Goal: Task Accomplishment & Management: Manage account settings

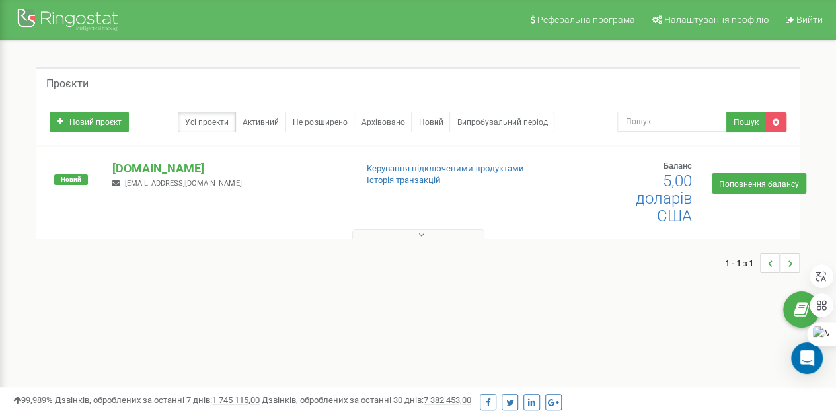
click at [414, 232] on button at bounding box center [418, 234] width 132 height 10
click at [409, 229] on button at bounding box center [418, 234] width 132 height 10
click at [167, 168] on font "[DOMAIN_NAME]" at bounding box center [158, 168] width 92 height 14
click at [168, 167] on font "[DOMAIN_NAME]" at bounding box center [158, 168] width 92 height 14
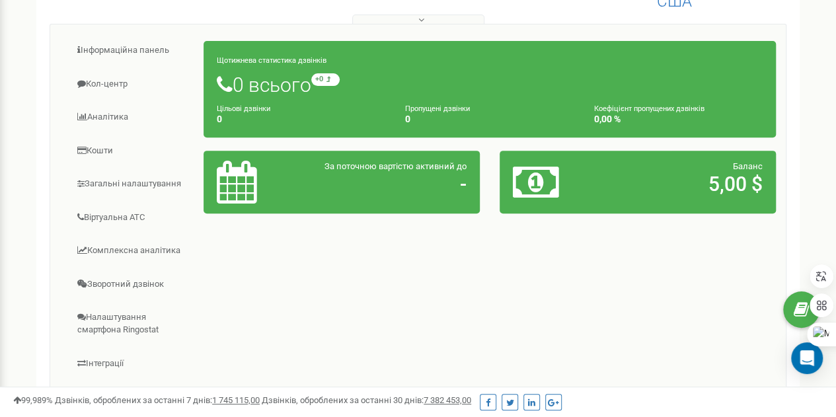
scroll to position [213, 0]
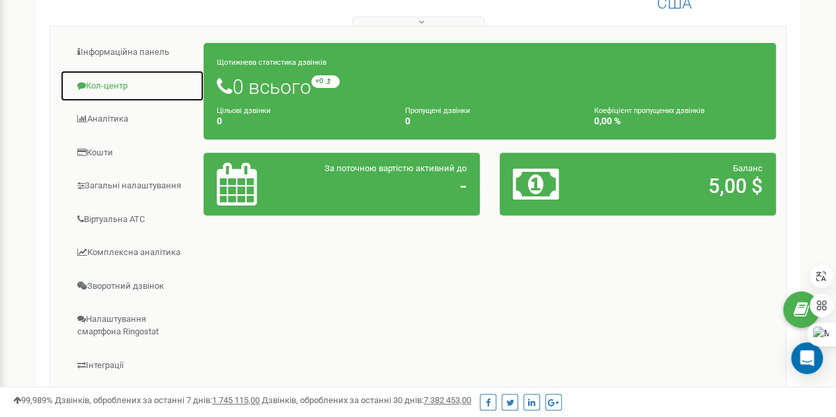
click at [105, 84] on font "Кол-центр" at bounding box center [107, 86] width 42 height 10
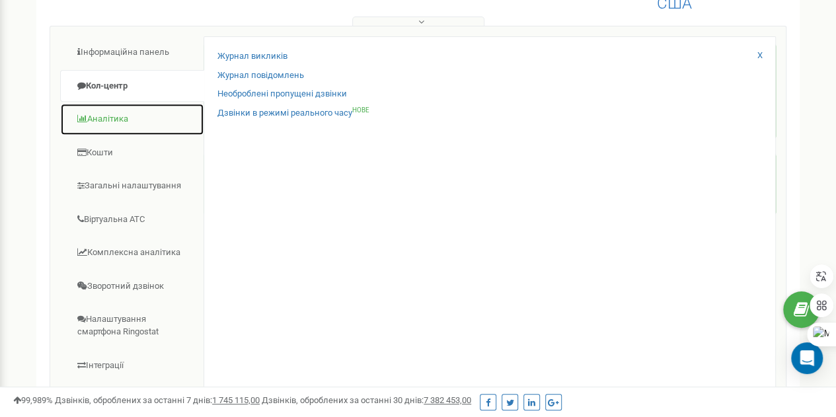
click at [120, 116] on font "Аналітика" at bounding box center [107, 119] width 41 height 10
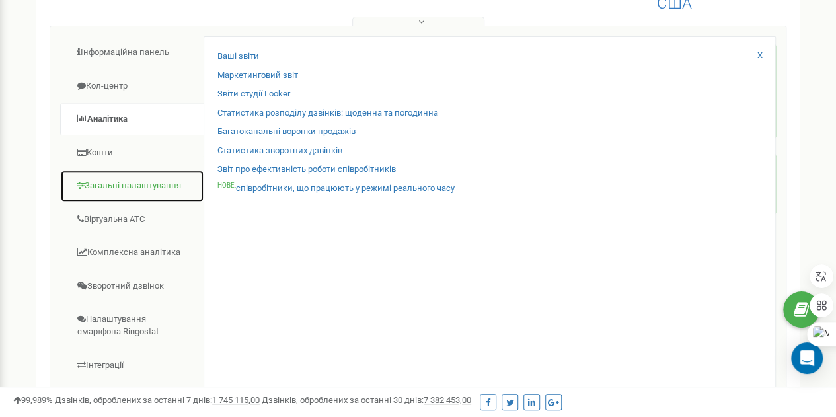
click at [118, 183] on font "Загальні налаштування" at bounding box center [133, 185] width 97 height 10
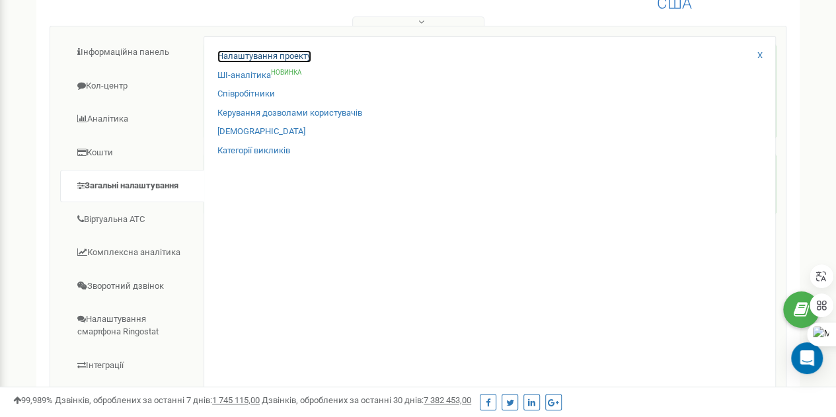
click at [271, 55] on font "Налаштування проекту" at bounding box center [264, 56] width 94 height 10
click at [266, 55] on font "Налаштування проекту" at bounding box center [264, 56] width 94 height 10
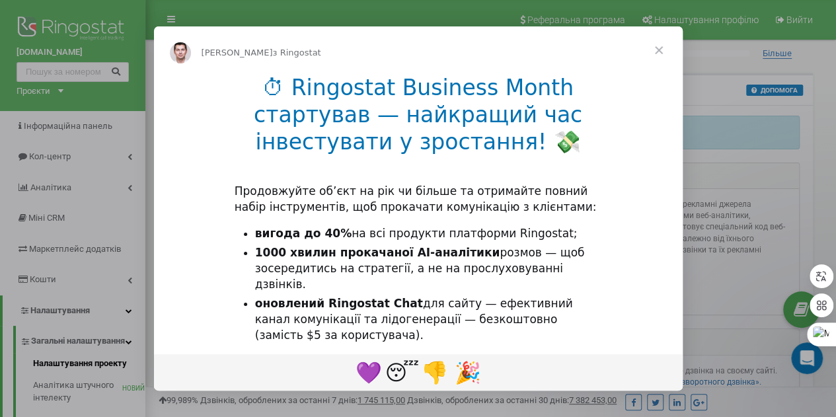
click at [657, 48] on span "Закрити" at bounding box center [659, 50] width 48 height 48
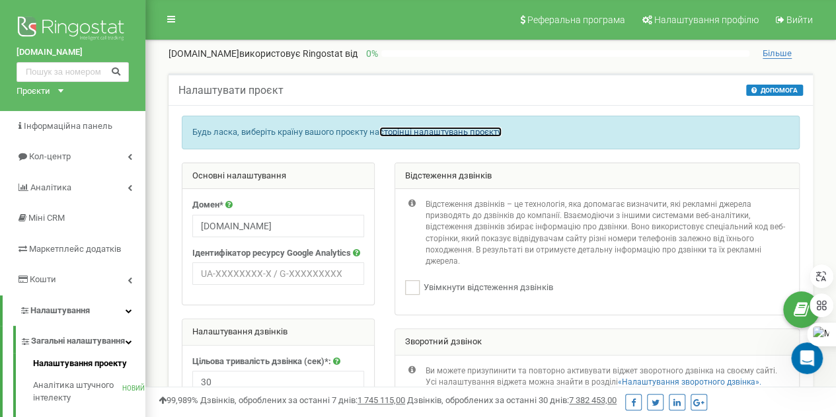
click at [395, 137] on font "сторінці налаштувань проєкту" at bounding box center [440, 132] width 122 height 10
click at [393, 137] on font "сторінці налаштувань проєкту" at bounding box center [440, 132] width 122 height 10
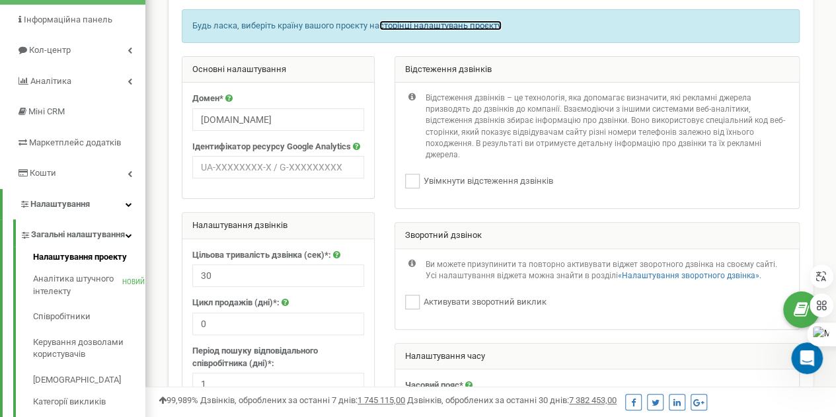
scroll to position [119, 0]
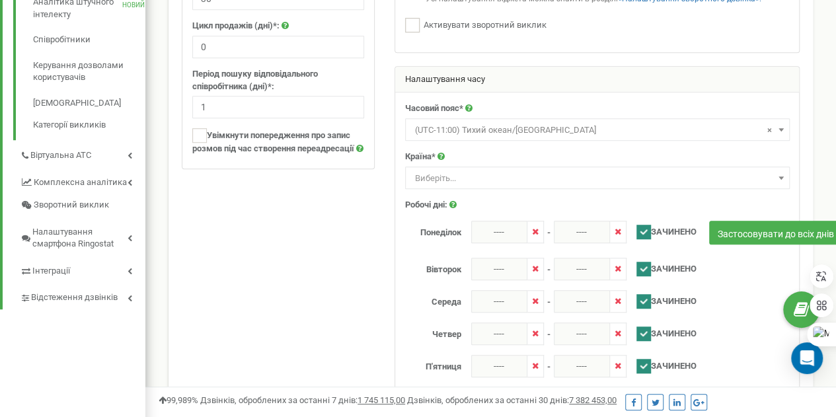
scroll to position [387, 0]
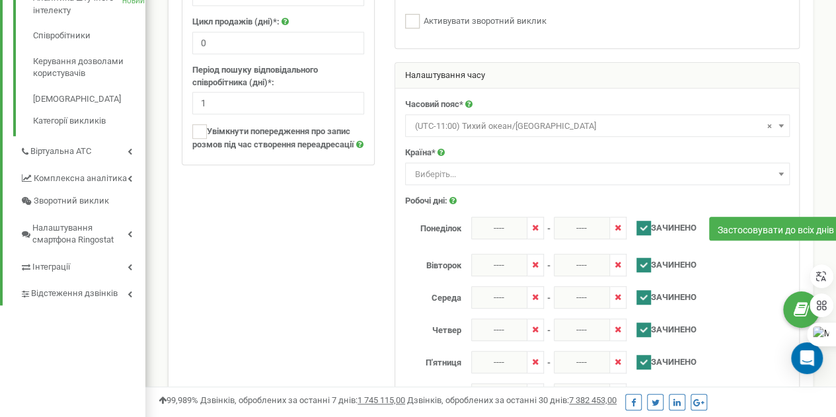
click at [773, 182] on span "Виберіть..." at bounding box center [597, 174] width 375 height 19
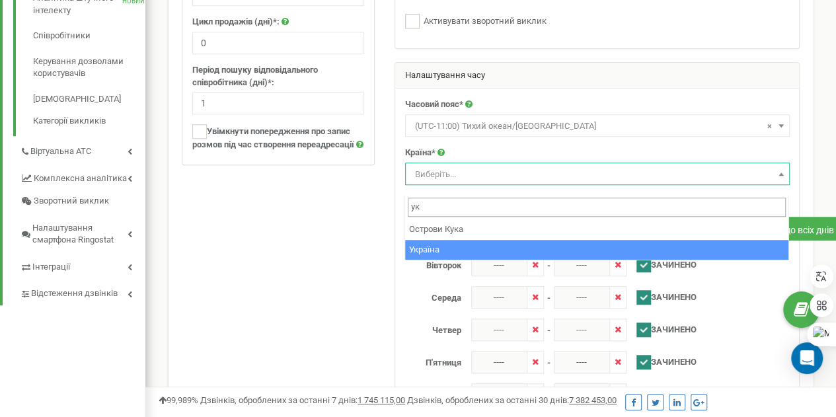
type input "ук"
select select "UKR"
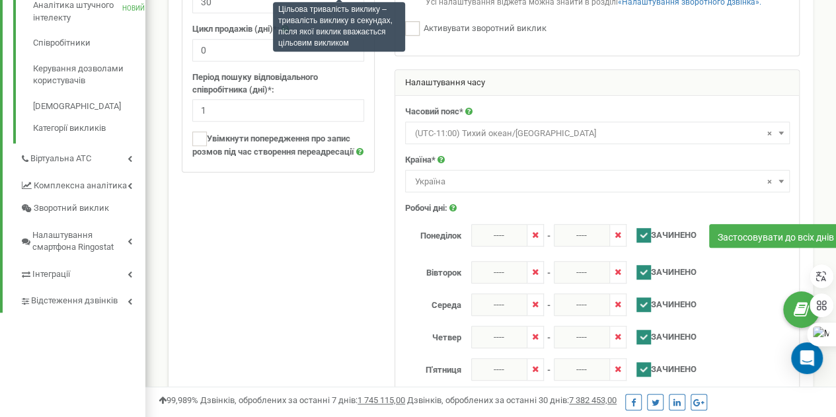
scroll to position [379, 0]
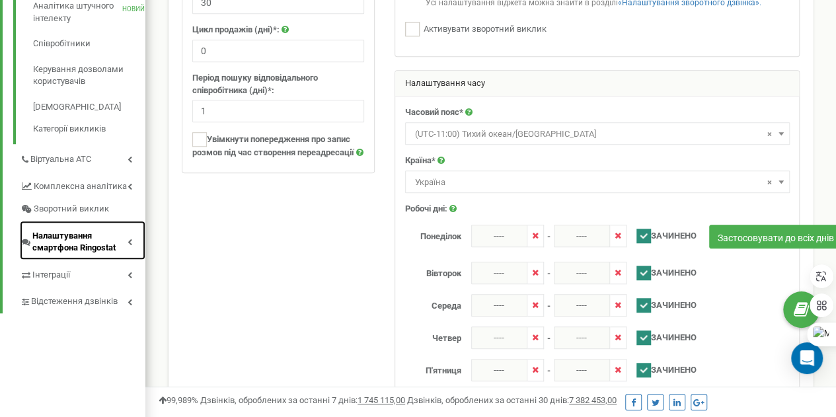
click at [77, 253] on font "Налаштування смартфона Ringostat" at bounding box center [73, 242] width 83 height 22
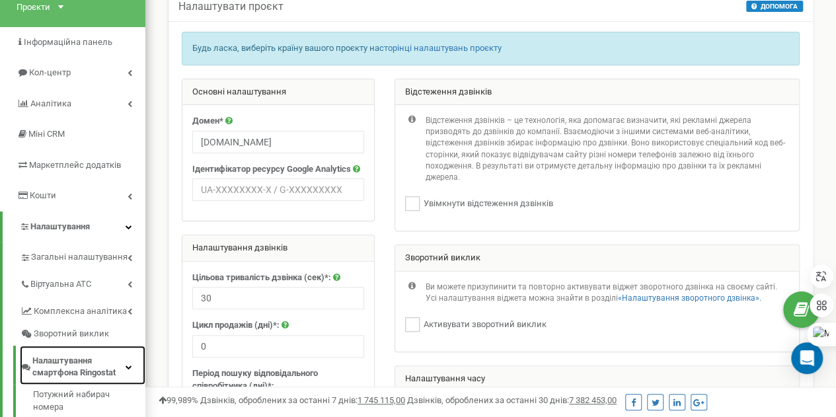
scroll to position [83, 0]
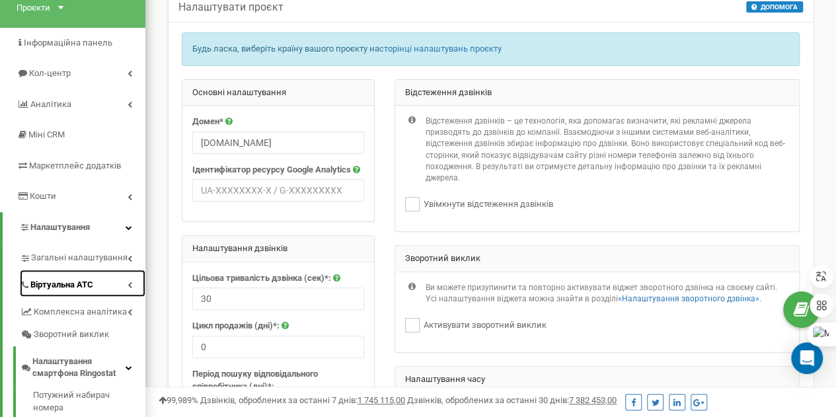
click at [82, 286] on font "Віртуальна АТС" at bounding box center [61, 285] width 63 height 10
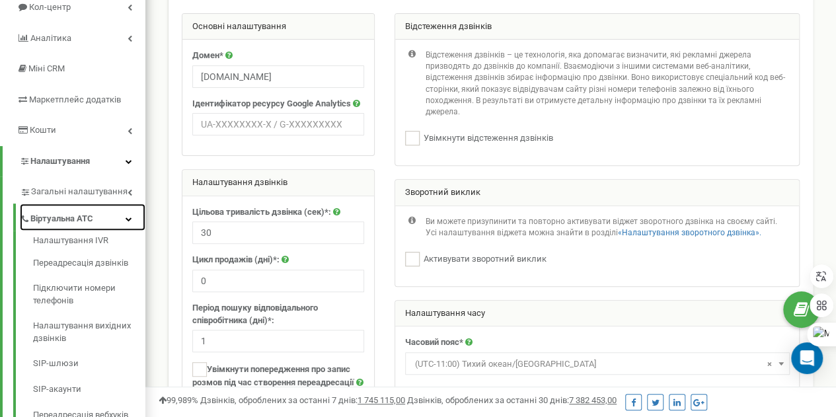
scroll to position [149, 0]
click at [81, 243] on font "Налаштування IVR" at bounding box center [70, 241] width 75 height 10
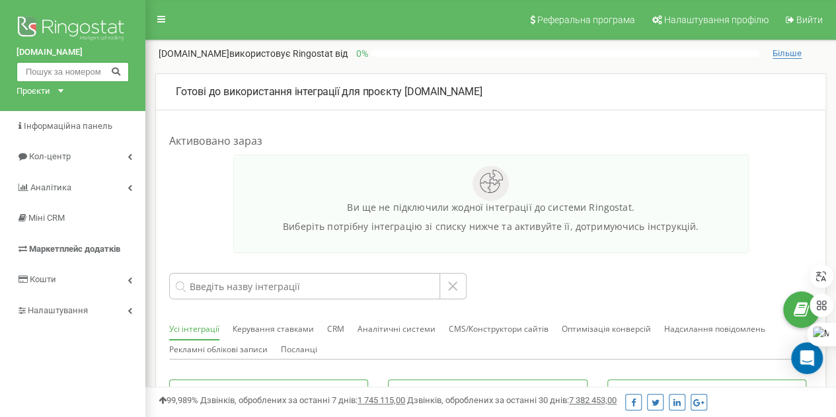
click at [70, 74] on input "text" at bounding box center [73, 72] width 112 height 20
click at [163, 19] on icon at bounding box center [161, 19] width 8 height 9
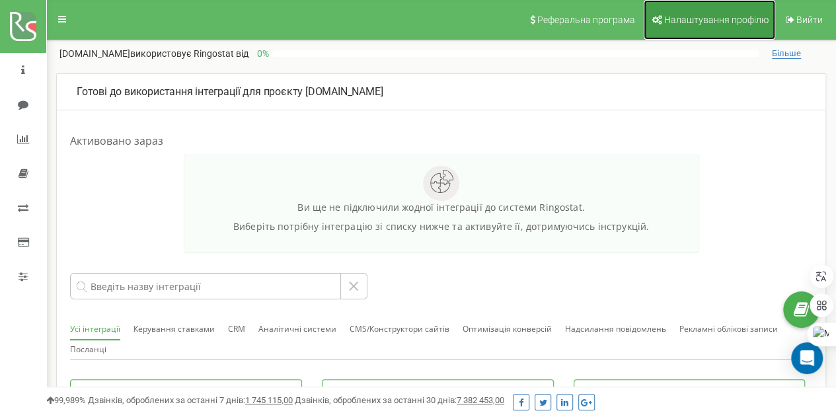
click at [686, 23] on font "Налаштування профілю" at bounding box center [716, 20] width 104 height 11
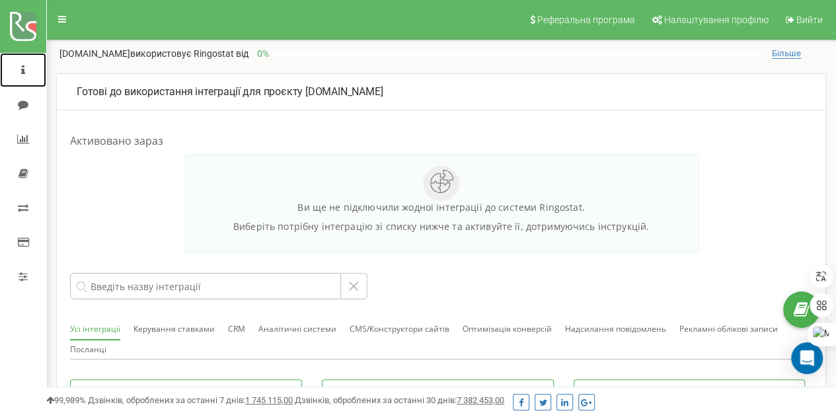
click at [21, 71] on icon at bounding box center [23, 70] width 4 height 11
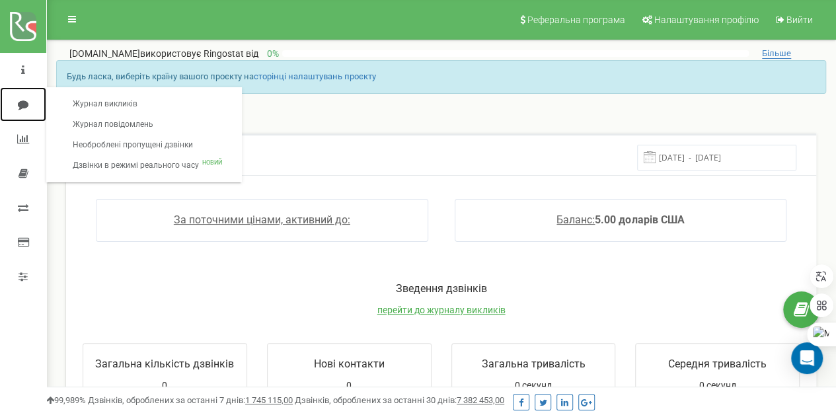
click at [34, 99] on link at bounding box center [23, 104] width 46 height 34
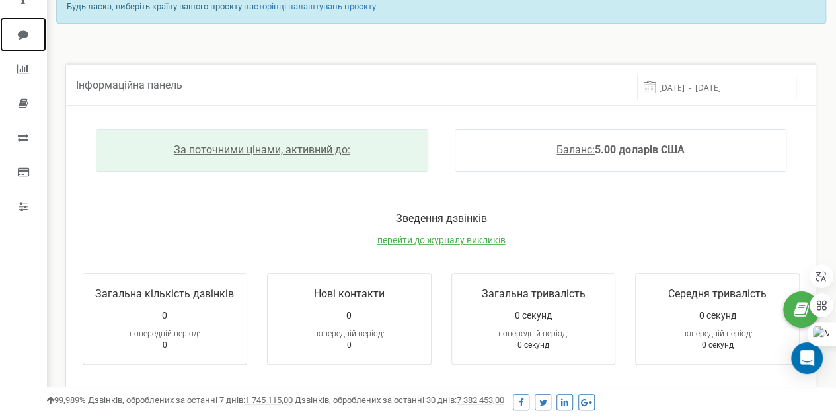
scroll to position [69, 0]
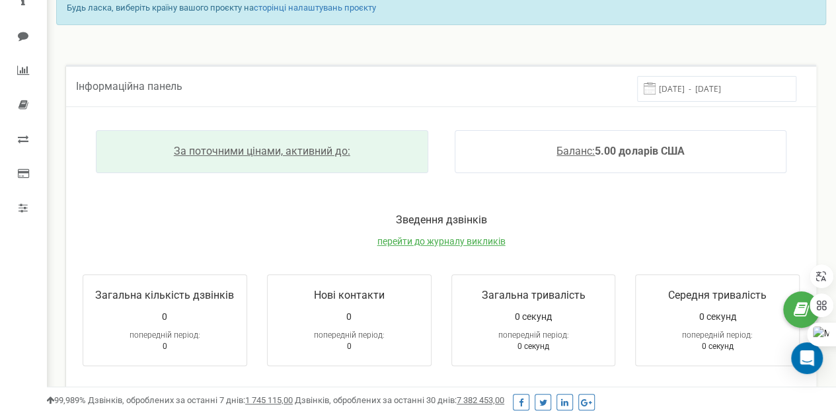
click at [290, 247] on div "Зведення дзвінків перейти до журналу викликів" at bounding box center [441, 237] width 744 height 48
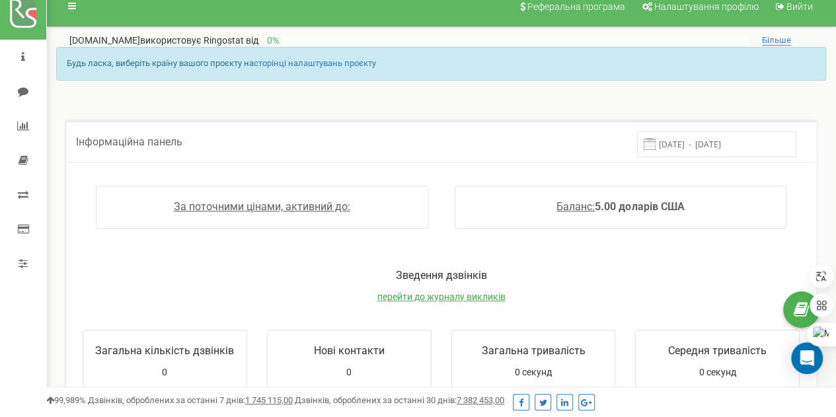
scroll to position [13, 0]
click at [779, 44] on font "Більше" at bounding box center [776, 40] width 29 height 10
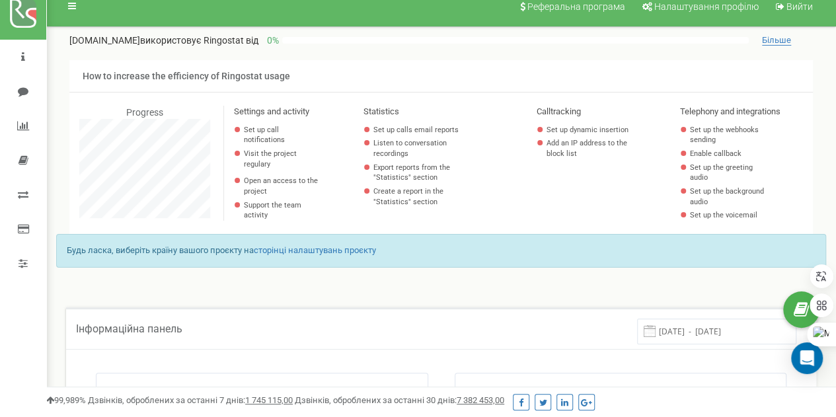
scroll to position [793, 789]
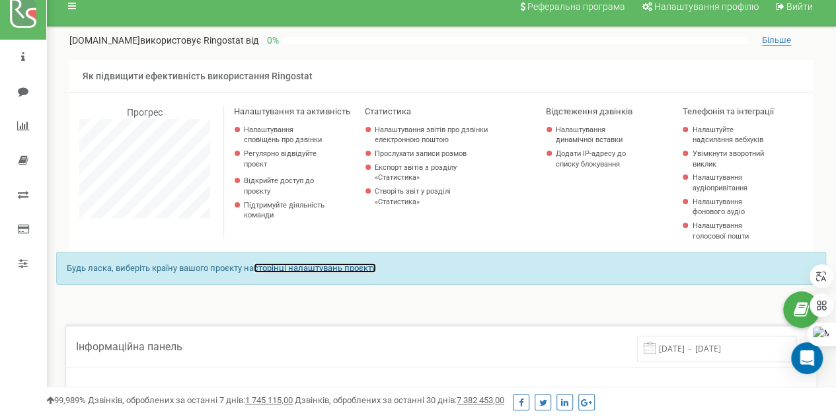
click at [323, 273] on font "сторінці налаштувань проєкту" at bounding box center [315, 268] width 122 height 10
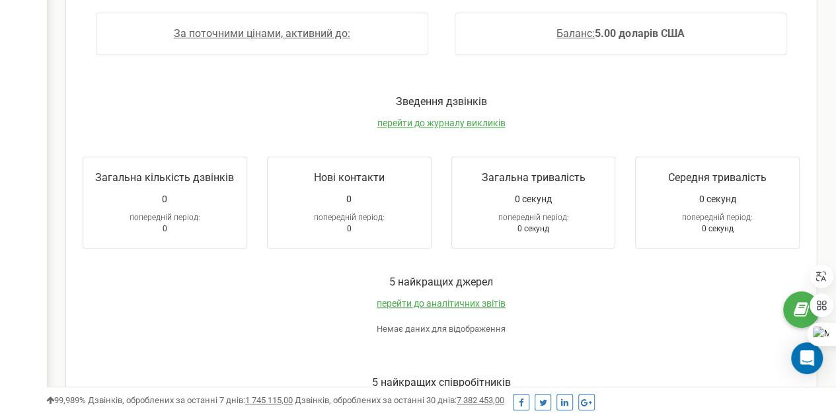
scroll to position [476, 0]
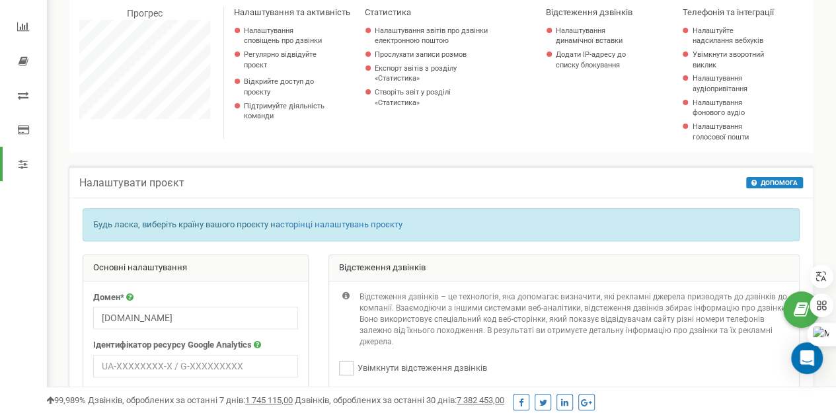
scroll to position [114, 0]
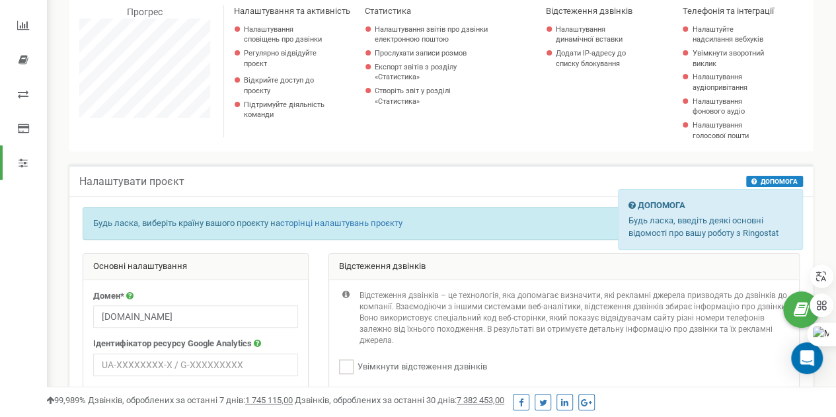
click at [762, 185] on font "ДОПОМОГА" at bounding box center [779, 181] width 37 height 7
click at [756, 184] on icon at bounding box center [755, 181] width 6 height 7
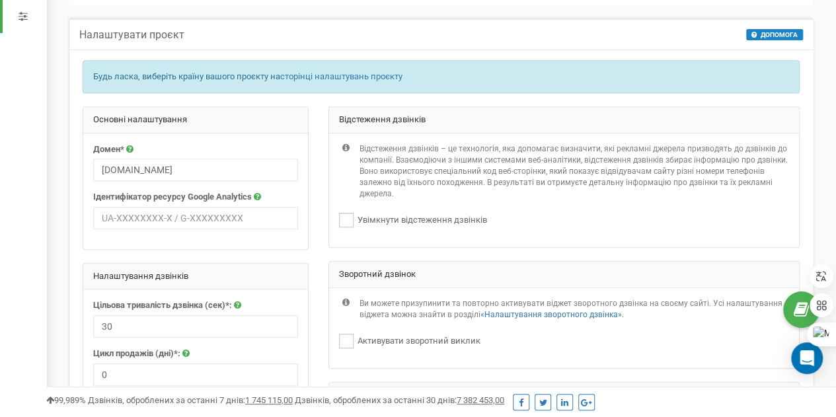
scroll to position [260, 0]
click at [346, 227] on ins at bounding box center [346, 221] width 15 height 15
checkbox input "true"
click at [350, 349] on ins at bounding box center [346, 341] width 15 height 15
checkbox input "true"
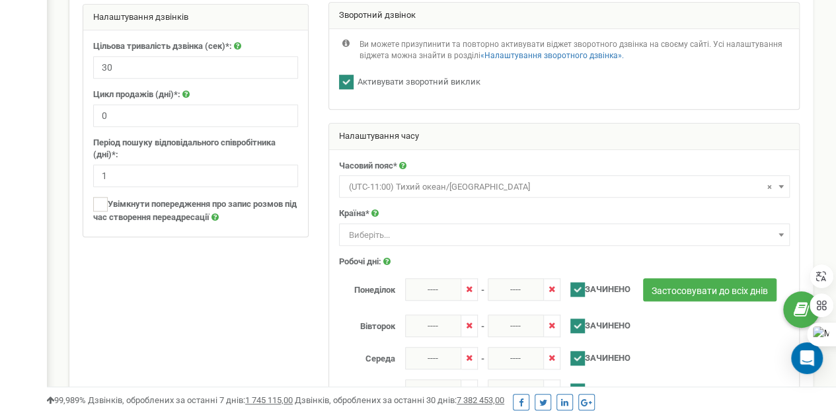
scroll to position [521, 0]
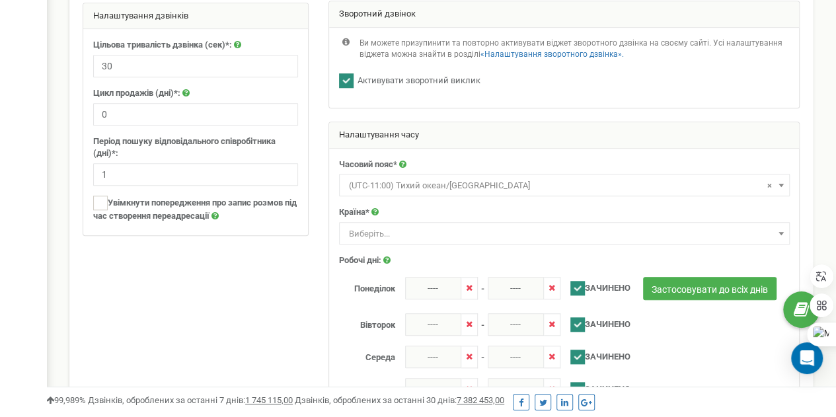
click at [372, 239] on font "Виберіть..." at bounding box center [369, 234] width 41 height 10
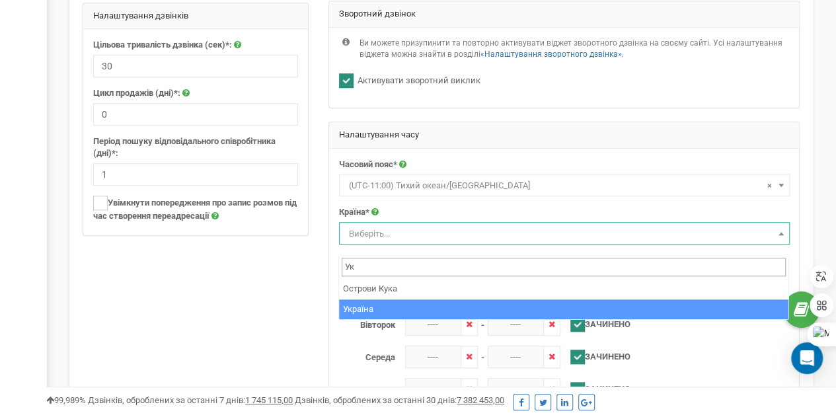
type input "Ук"
select select "UKR"
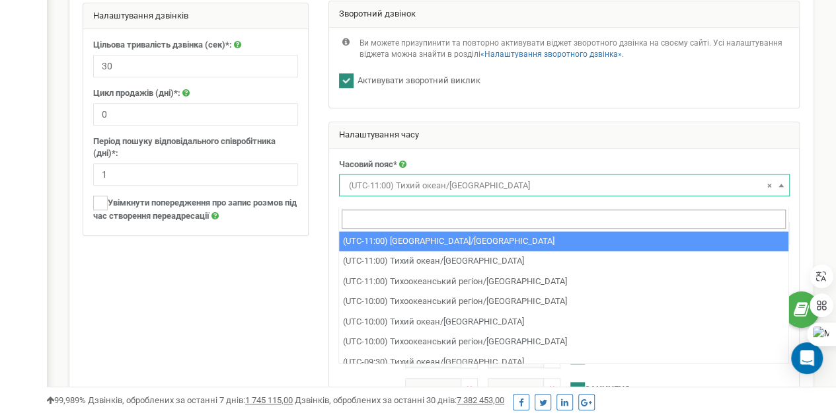
click at [752, 195] on span "× (UTC-11:00) Тихий океан/Мідвей" at bounding box center [565, 185] width 442 height 19
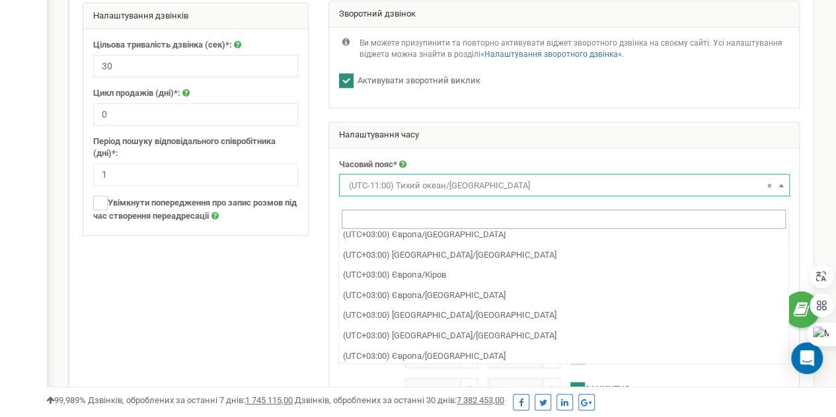
scroll to position [5656, 0]
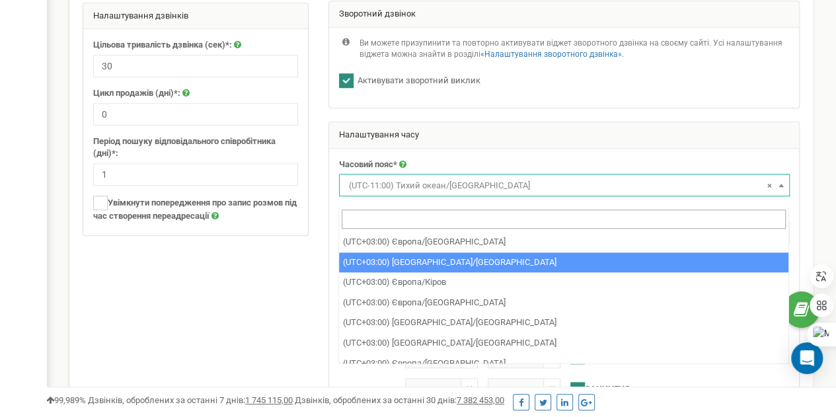
select select "Europe/Kiev"
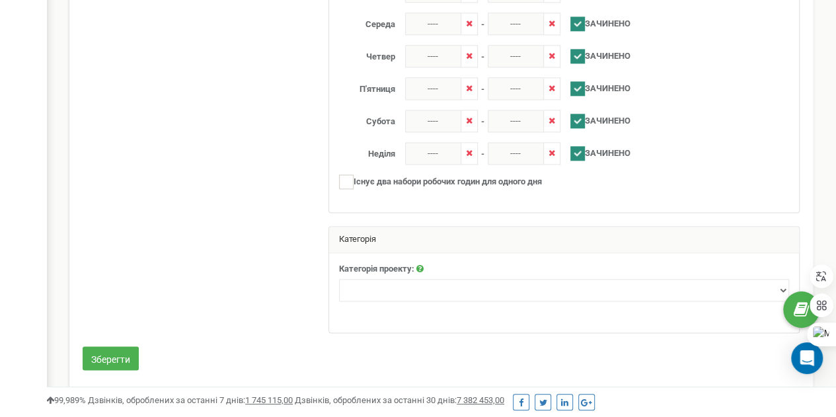
scroll to position [874, 0]
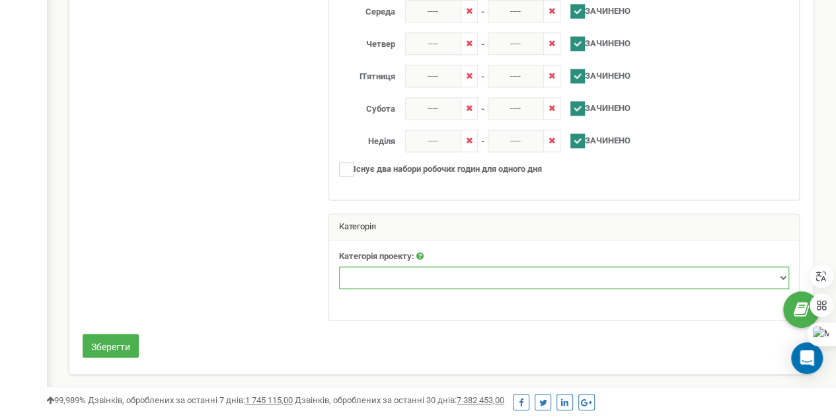
click at [773, 280] on select "Нерухомість Туризм Юридичні послуги Промислові та запатентовані продукти Товари…" at bounding box center [564, 277] width 450 height 22
select select "12"
click at [339, 267] on select "Нерухомість Туризм Юридичні послуги Промислові та запатентовані продукти Товари…" at bounding box center [564, 277] width 450 height 22
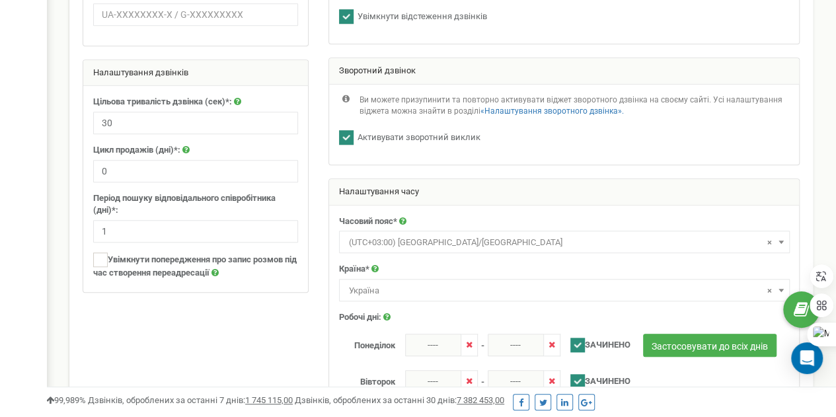
scroll to position [465, 0]
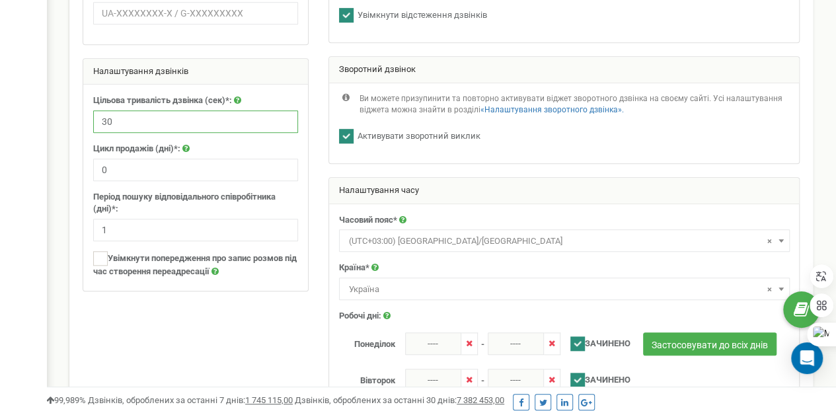
click at [246, 122] on input "30" at bounding box center [195, 121] width 205 height 22
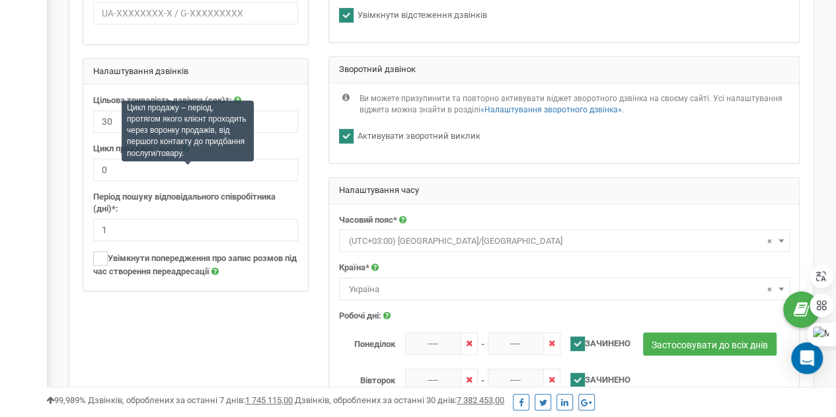
click at [185, 158] on div "Цикл продажу – період, протягом якого клієнт проходить через воронку продажів, …" at bounding box center [188, 130] width 132 height 61
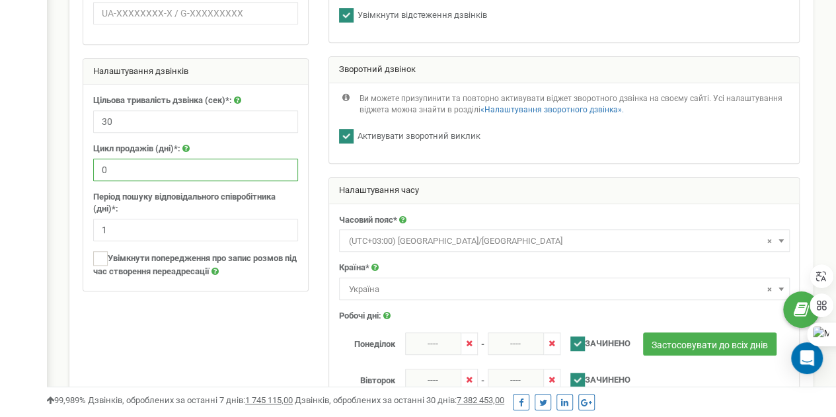
click at [130, 181] on input "0" at bounding box center [195, 170] width 205 height 22
click at [284, 175] on input "1" at bounding box center [195, 170] width 205 height 22
click at [284, 175] on input "2" at bounding box center [195, 170] width 205 height 22
click at [284, 175] on input "3" at bounding box center [195, 170] width 205 height 22
click at [284, 175] on input "4" at bounding box center [195, 170] width 205 height 22
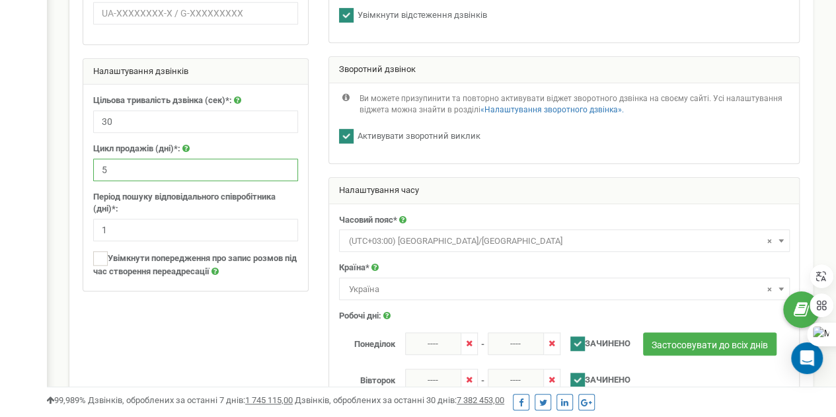
click at [284, 175] on input "5" at bounding box center [195, 170] width 205 height 22
click at [284, 175] on input "6" at bounding box center [195, 170] width 205 height 22
click at [284, 175] on input "7" at bounding box center [195, 170] width 205 height 22
click at [284, 175] on input "8" at bounding box center [195, 170] width 205 height 22
click at [284, 175] on input "9" at bounding box center [195, 170] width 205 height 22
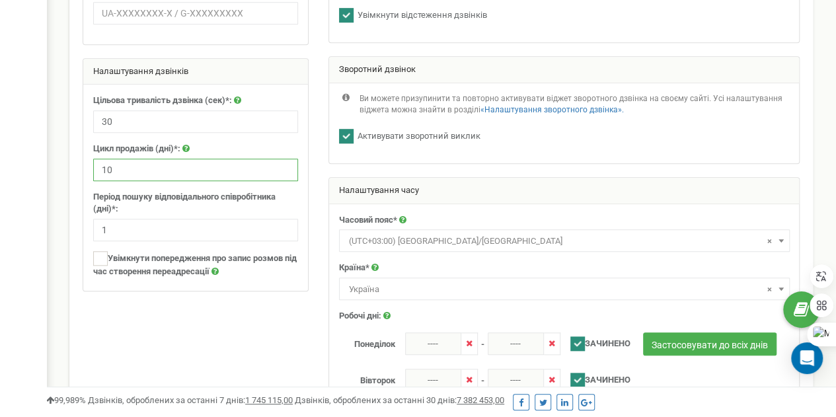
click at [284, 175] on input "10" at bounding box center [195, 170] width 205 height 22
click at [284, 175] on input "11" at bounding box center [195, 170] width 205 height 22
click at [284, 175] on input "12" at bounding box center [195, 170] width 205 height 22
click at [284, 175] on input "13" at bounding box center [195, 170] width 205 height 22
type input "14"
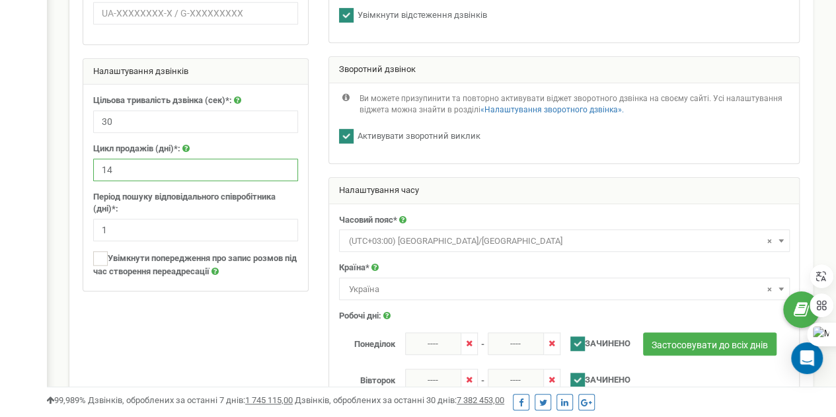
click at [284, 175] on input "14" at bounding box center [195, 170] width 205 height 22
click at [99, 266] on ins at bounding box center [100, 258] width 15 height 15
checkbox input "true"
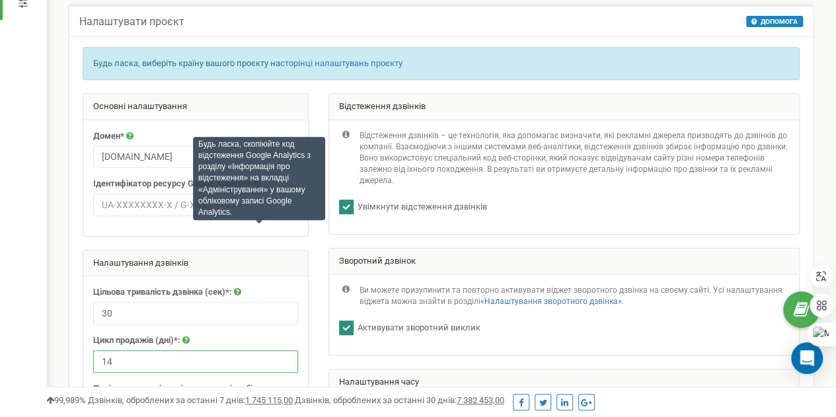
scroll to position [275, 0]
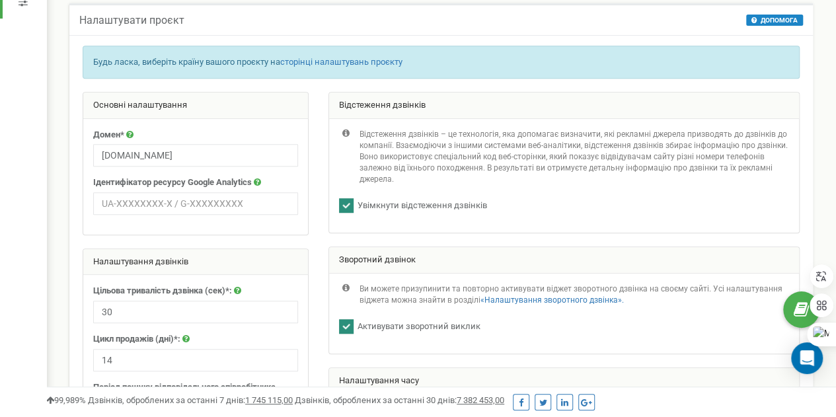
click at [256, 186] on icon at bounding box center [257, 182] width 7 height 9
drag, startPoint x: 233, startPoint y: 210, endPoint x: 256, endPoint y: 185, distance: 33.2
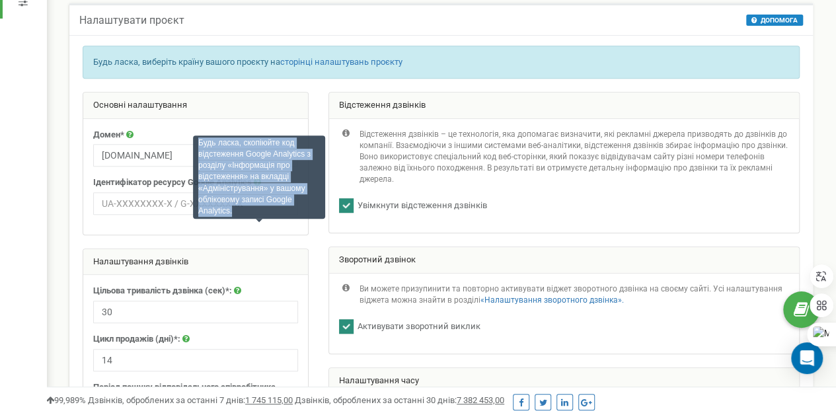
drag, startPoint x: 200, startPoint y: 143, endPoint x: 241, endPoint y: 207, distance: 75.5
click at [241, 207] on div "Будь ласка, скопіюйте код відстеження Google Analytics з розділу «Інформація пр…" at bounding box center [259, 177] width 132 height 83
copy font "Будь ласка, скопіюйте код відстеження Google Analytics з розділу «Інформація пр…"
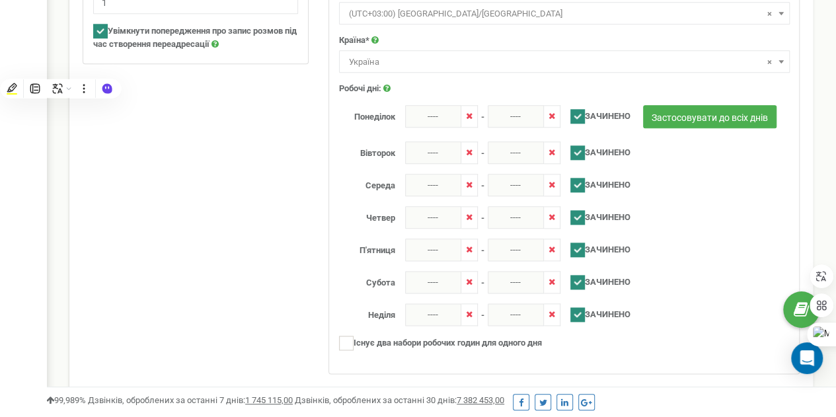
scroll to position [694, 0]
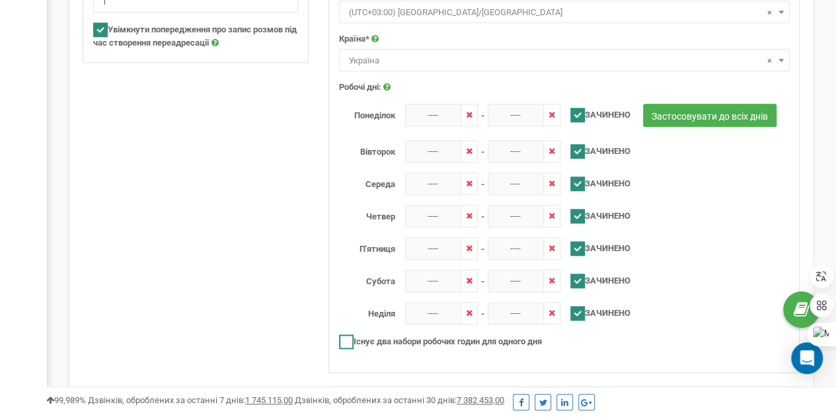
click at [350, 348] on ins at bounding box center [346, 341] width 15 height 15
checkbox input "true"
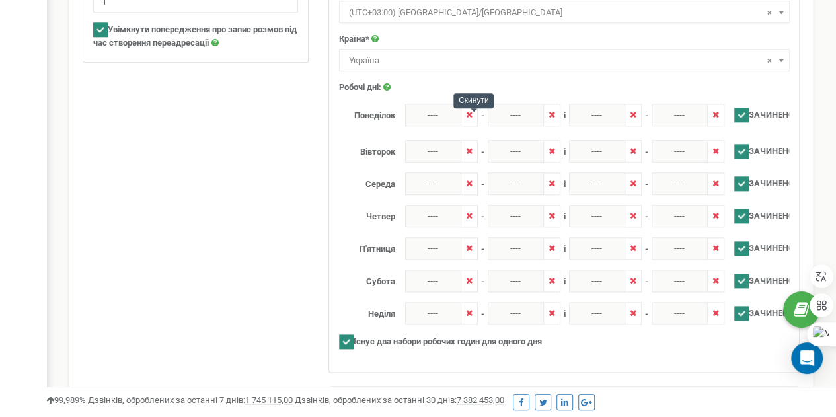
click at [467, 119] on icon at bounding box center [469, 114] width 7 height 9
click at [470, 119] on icon at bounding box center [469, 114] width 7 height 9
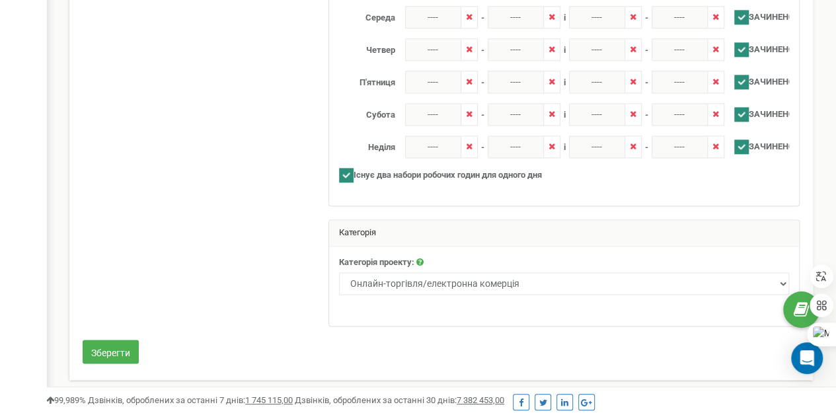
scroll to position [881, 0]
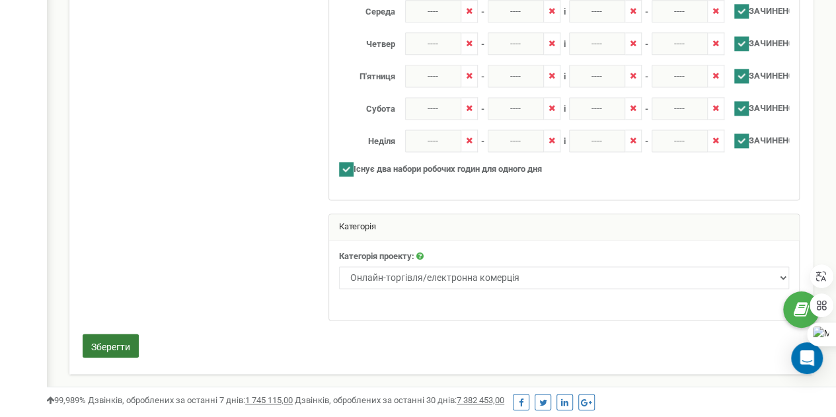
click at [116, 350] on font "Зберегти" at bounding box center [110, 346] width 39 height 11
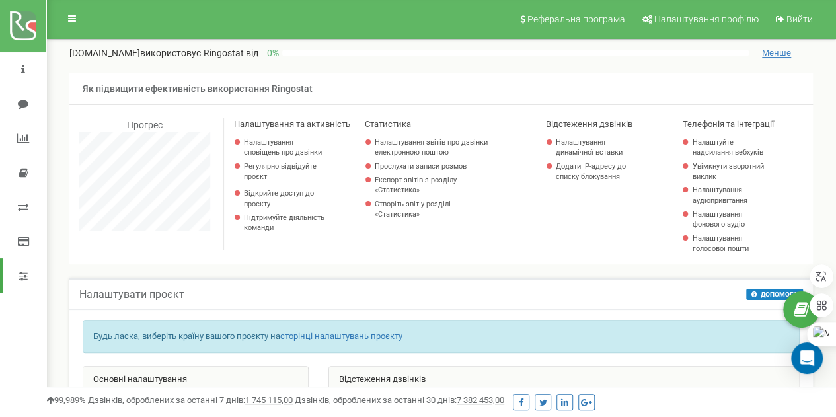
scroll to position [1, 0]
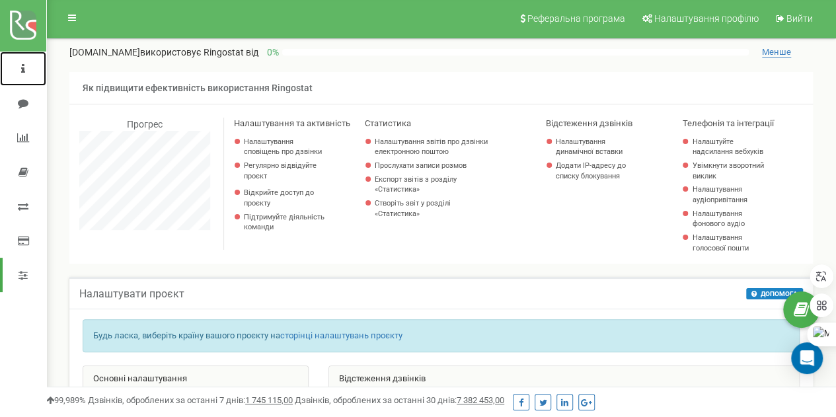
click at [24, 67] on icon at bounding box center [23, 68] width 4 height 11
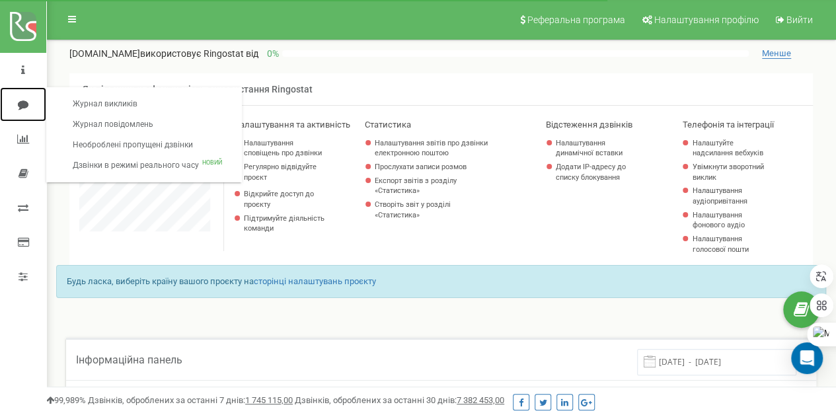
click at [28, 105] on link at bounding box center [23, 104] width 46 height 34
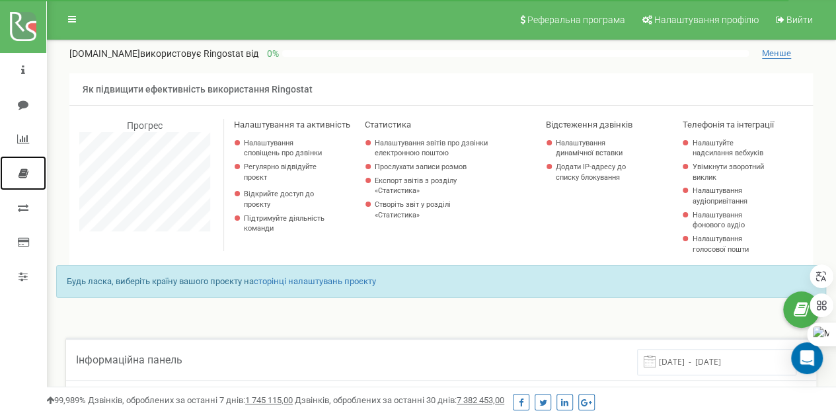
click at [22, 170] on icon at bounding box center [24, 173] width 10 height 11
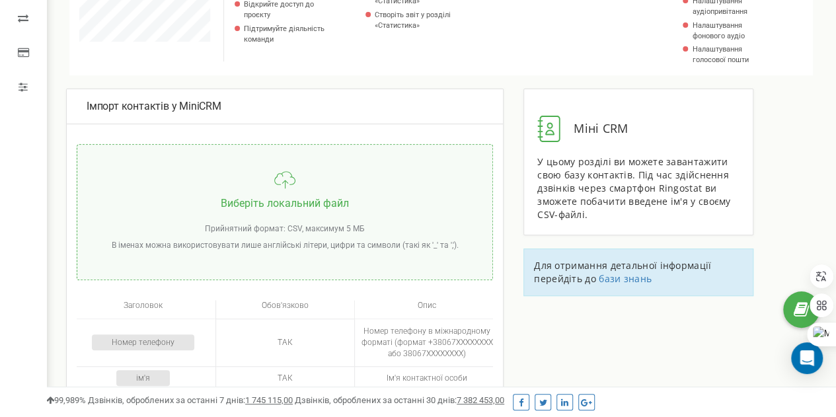
scroll to position [190, 0]
drag, startPoint x: 0, startPoint y: 0, endPoint x: 606, endPoint y: 335, distance: 692.1
click at [606, 335] on div "Імпорт контактів у MiniCRM Виберіть локальний файл Прийнятний формат: CSV, макс…" at bounding box center [441, 336] width 770 height 496
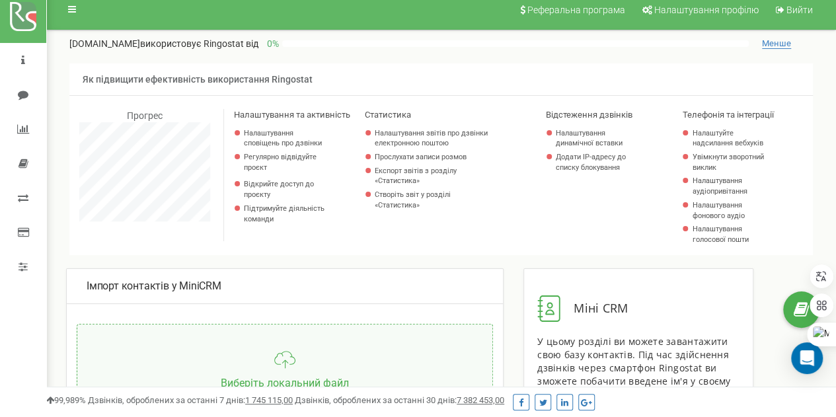
scroll to position [7, 0]
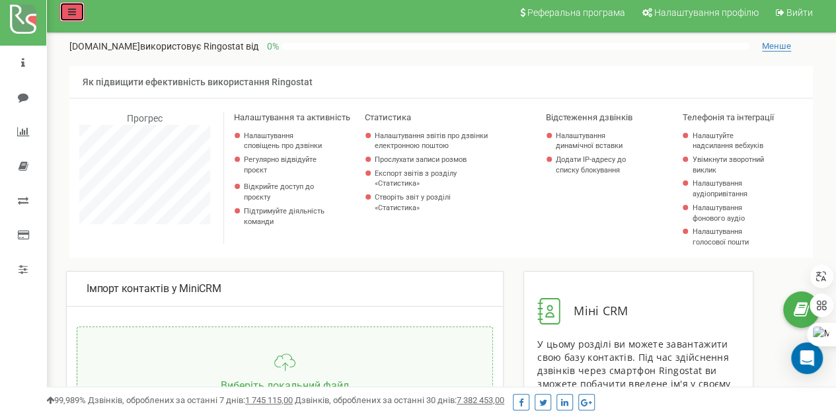
click at [74, 11] on icon at bounding box center [72, 11] width 8 height 9
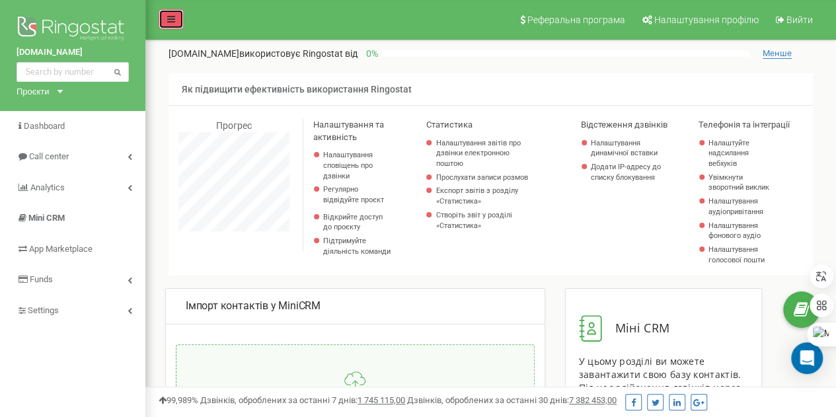
scroll to position [660255, 660357]
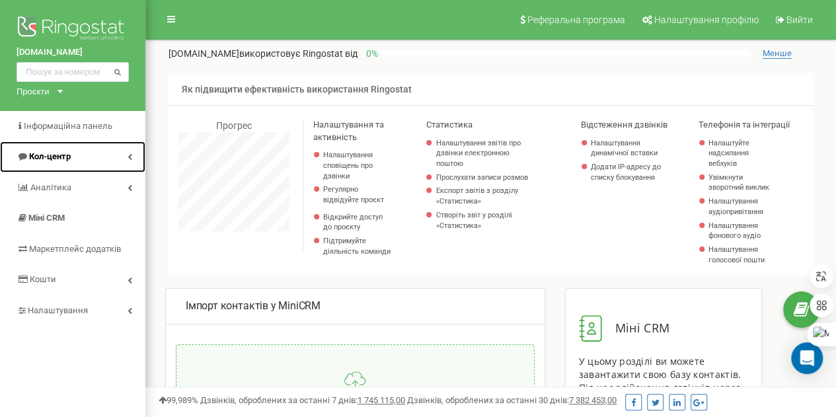
click at [71, 156] on font "Кол-центр" at bounding box center [50, 156] width 42 height 10
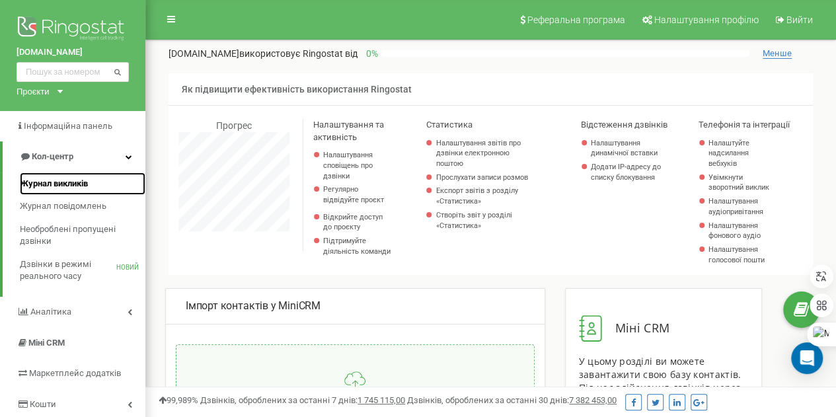
click at [71, 185] on font "Журнал викликів" at bounding box center [54, 183] width 68 height 10
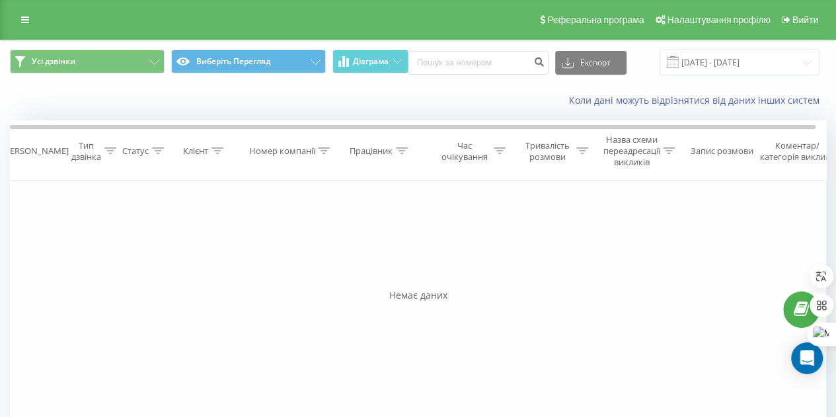
drag, startPoint x: 0, startPoint y: 0, endPoint x: 329, endPoint y: 268, distance: 423.8
click at [329, 268] on div "Фільтрувати за умовою Рівний Введіть значення Скасувати Гаразд Фільтрувати за у…" at bounding box center [418, 329] width 816 height 297
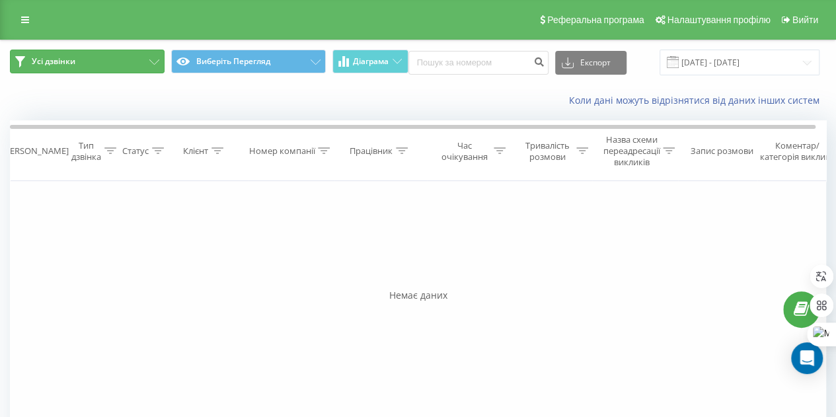
click at [147, 60] on button "Усі дзвінки" at bounding box center [87, 62] width 155 height 24
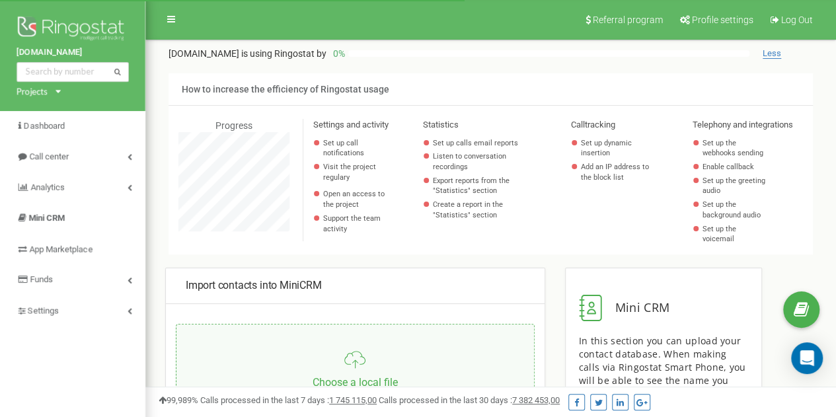
scroll to position [793, 690]
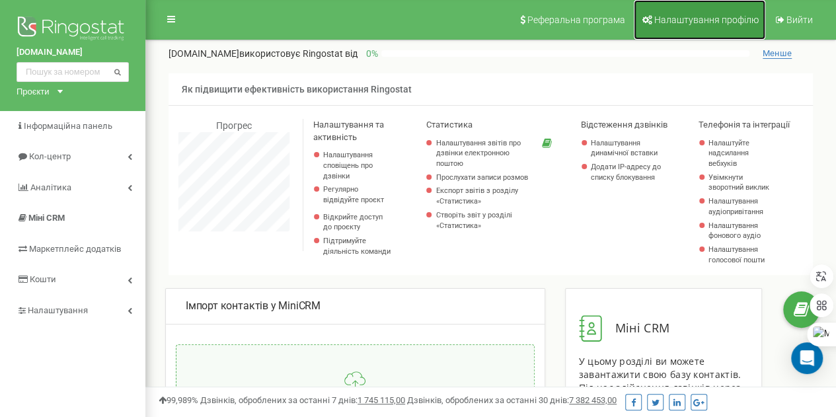
click at [677, 23] on font "Налаштування профілю" at bounding box center [706, 20] width 104 height 11
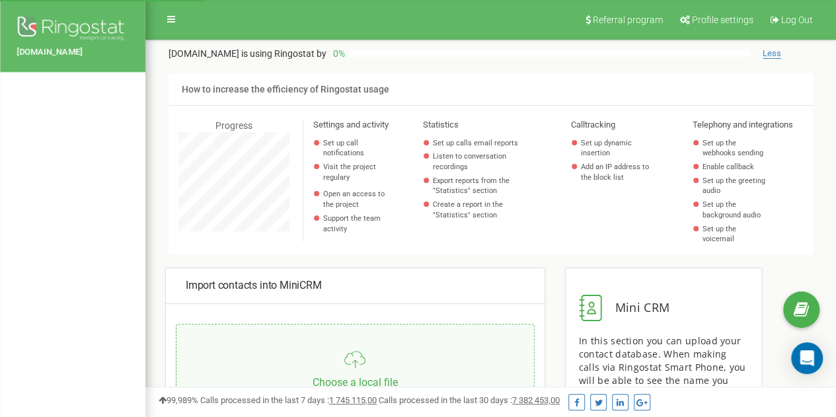
scroll to position [793, 690]
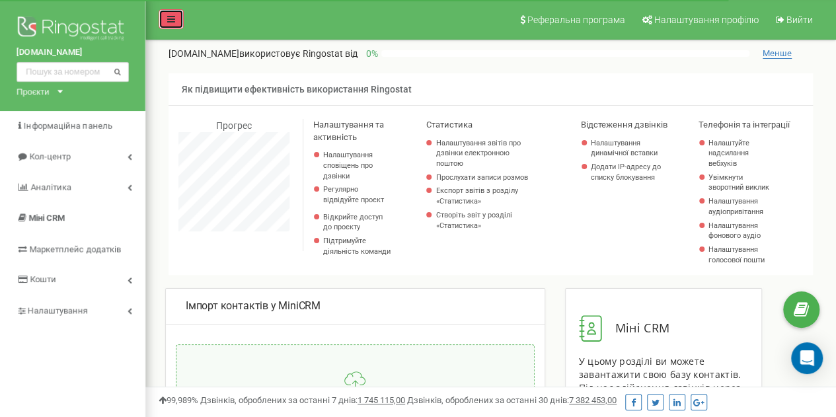
drag, startPoint x: 0, startPoint y: 0, endPoint x: 169, endPoint y: 20, distance: 170.4
click at [169, 20] on icon at bounding box center [171, 19] width 8 height 9
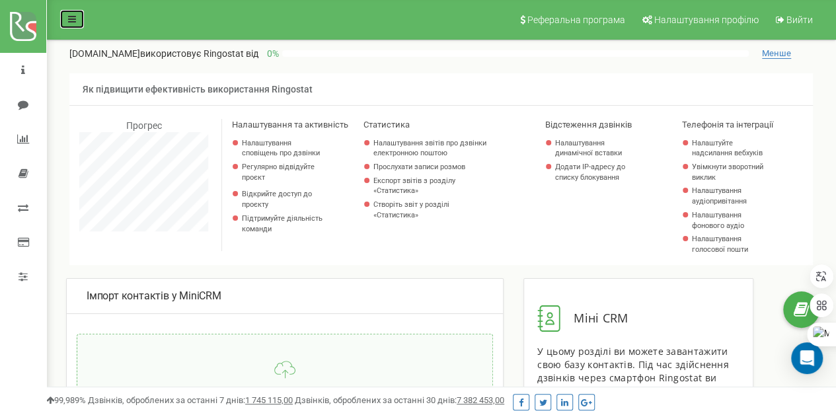
scroll to position [1, 0]
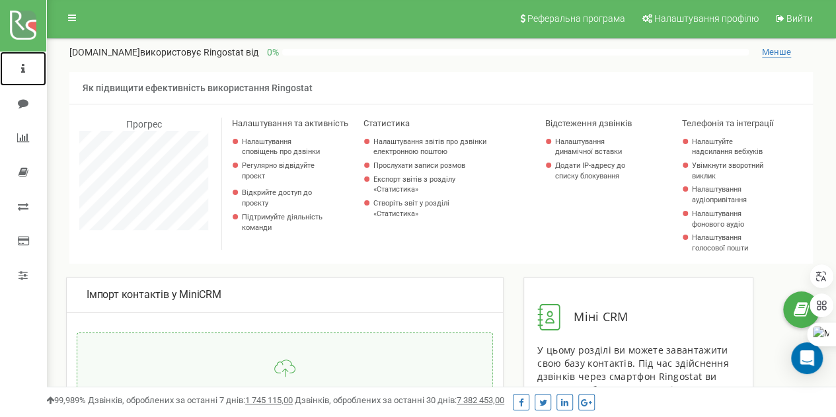
click at [24, 73] on icon at bounding box center [23, 68] width 4 height 11
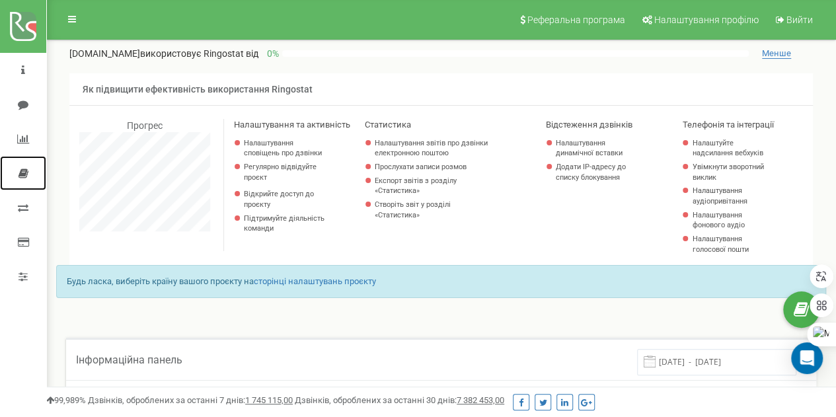
click at [21, 174] on icon at bounding box center [24, 173] width 10 height 11
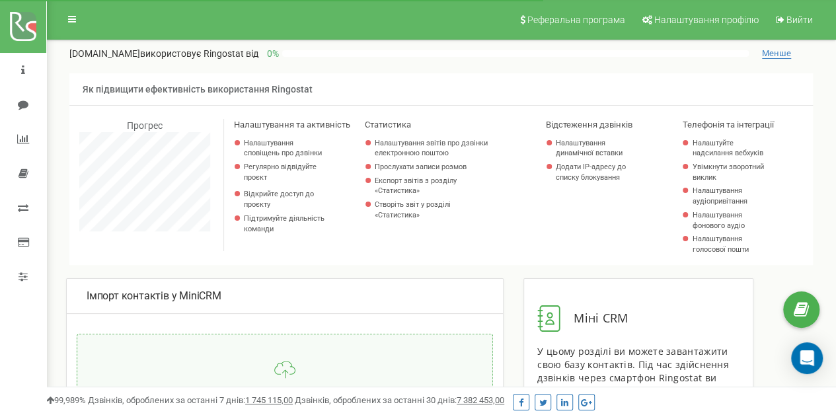
scroll to position [793, 789]
click at [78, 21] on link at bounding box center [71, 19] width 25 height 20
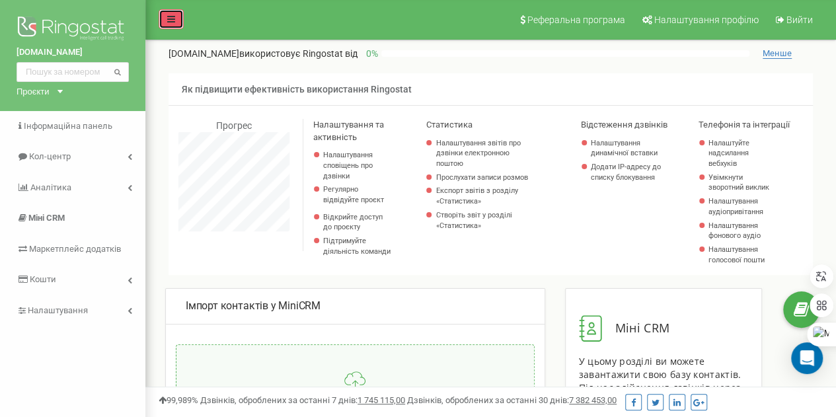
scroll to position [660255, 660357]
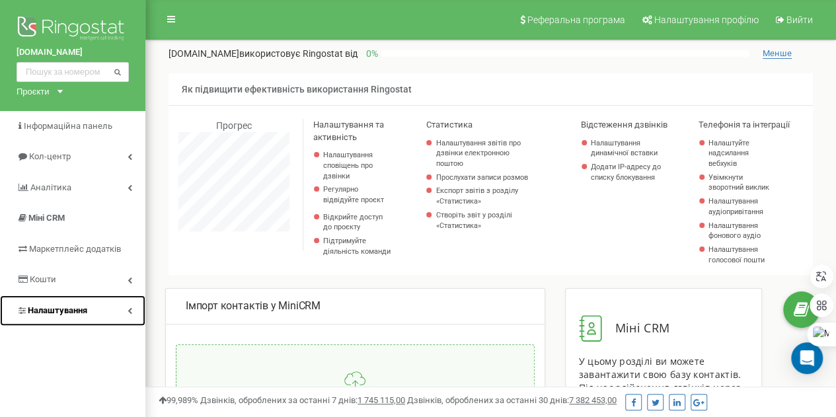
click at [78, 313] on font "Налаштування" at bounding box center [57, 310] width 59 height 10
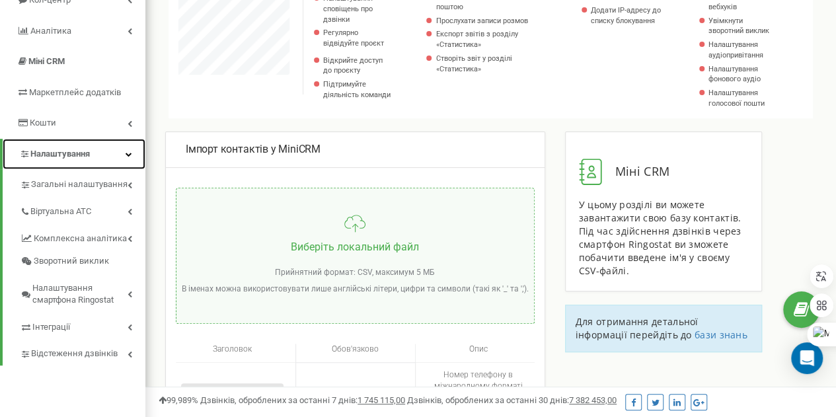
scroll to position [157, 0]
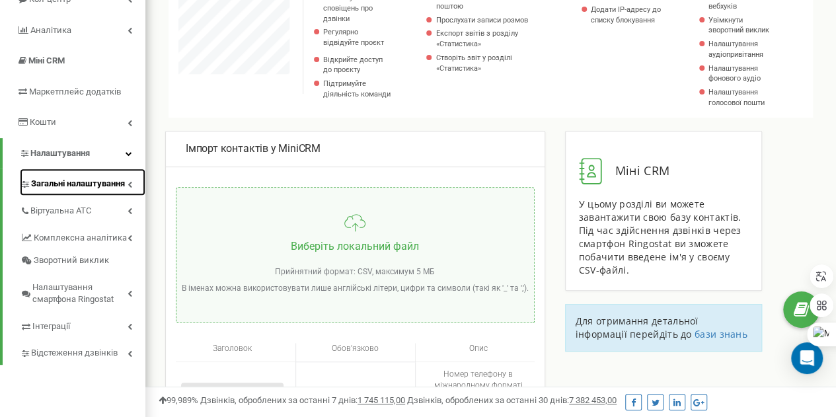
click at [75, 181] on font "Загальні налаштування" at bounding box center [78, 183] width 94 height 10
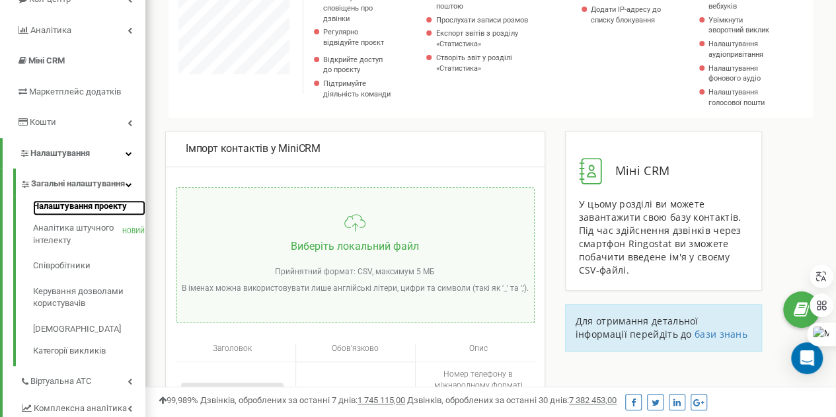
click at [84, 211] on font "Налаштування проекту" at bounding box center [80, 206] width 94 height 10
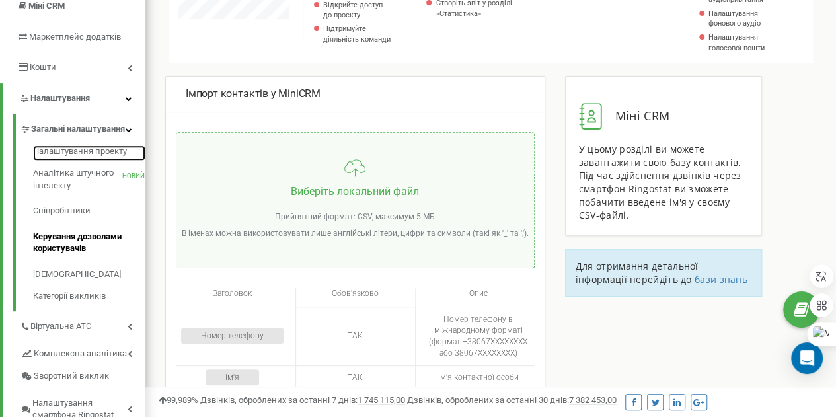
scroll to position [211, 0]
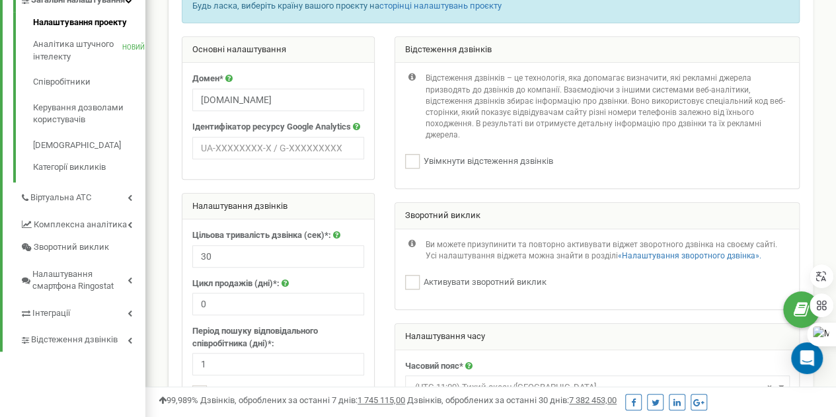
scroll to position [340, 0]
click at [412, 169] on ins at bounding box center [412, 162] width 15 height 15
checkbox input "true"
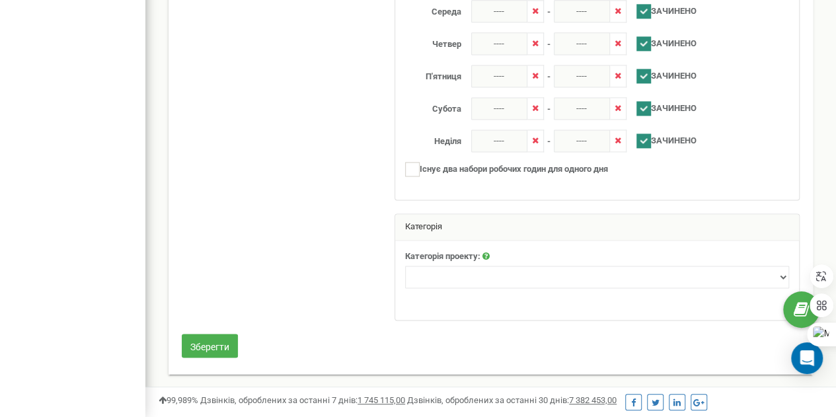
scroll to position [906, 0]
click at [728, 274] on select "Нерухомість Туризм Юридичні послуги Промислові та запатентовані продукти Товари…" at bounding box center [597, 277] width 384 height 22
select select "12"
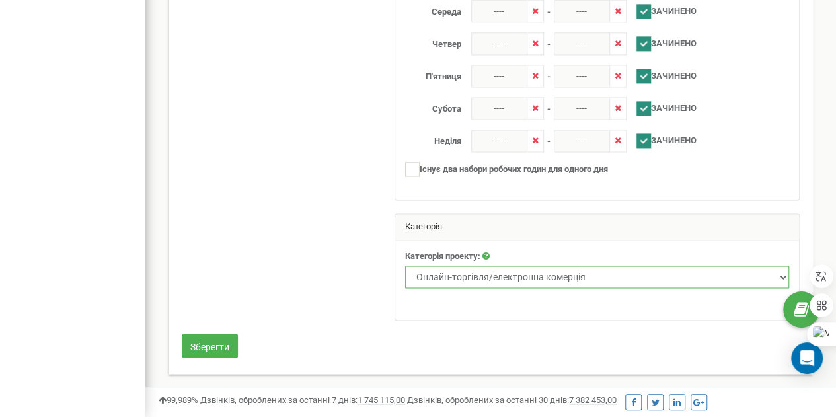
click at [405, 267] on select "Нерухомість Туризм Юридичні послуги Промислові та запатентовані продукти Товари…" at bounding box center [597, 277] width 384 height 22
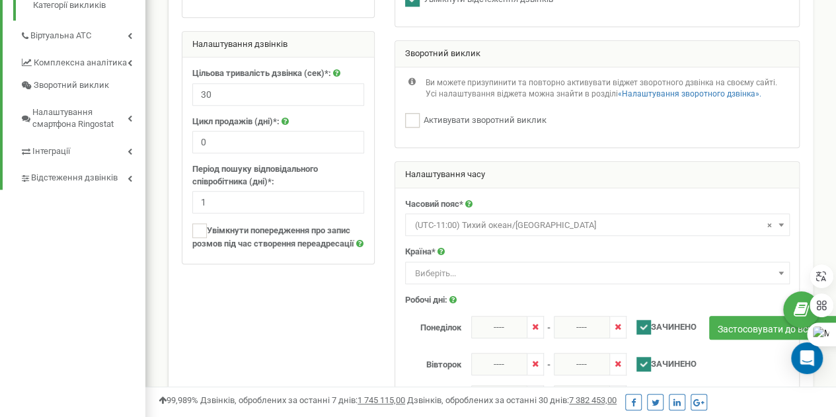
scroll to position [504, 0]
click at [288, 153] on input "0" at bounding box center [278, 141] width 172 height 22
type input "14"
click at [210, 245] on font "Увімкнути попередження про запис розмов під час створення переадресації" at bounding box center [273, 237] width 162 height 24
checkbox input "true"
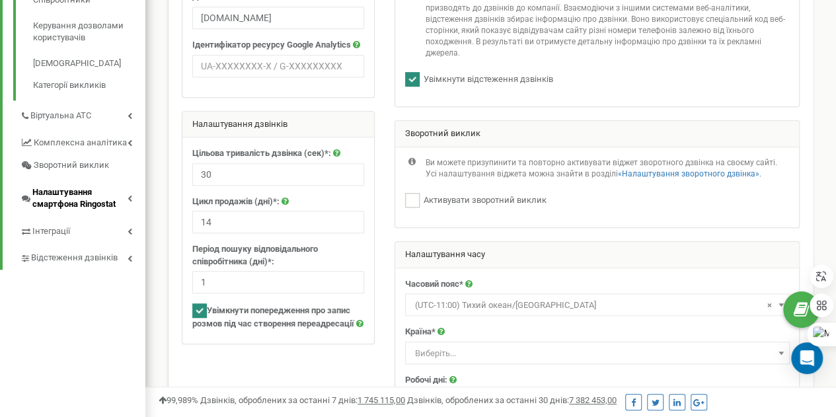
scroll to position [424, 0]
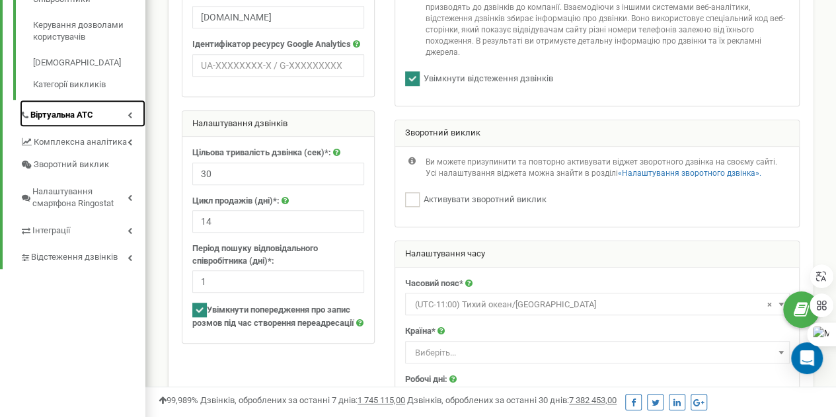
click at [74, 120] on font "Віртуальна АТС" at bounding box center [61, 115] width 63 height 10
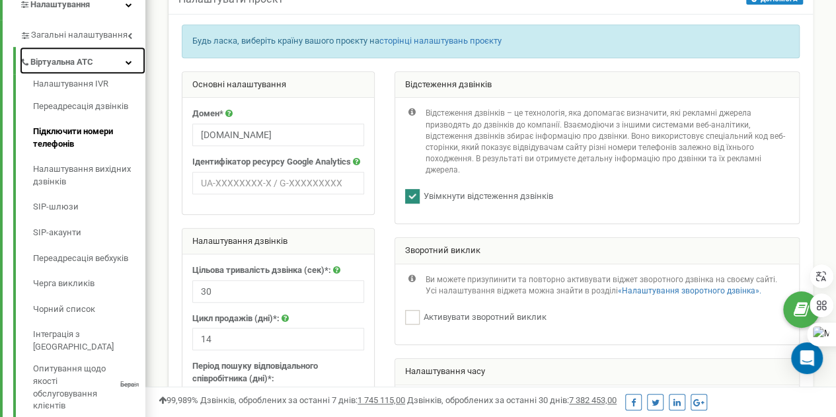
scroll to position [307, 0]
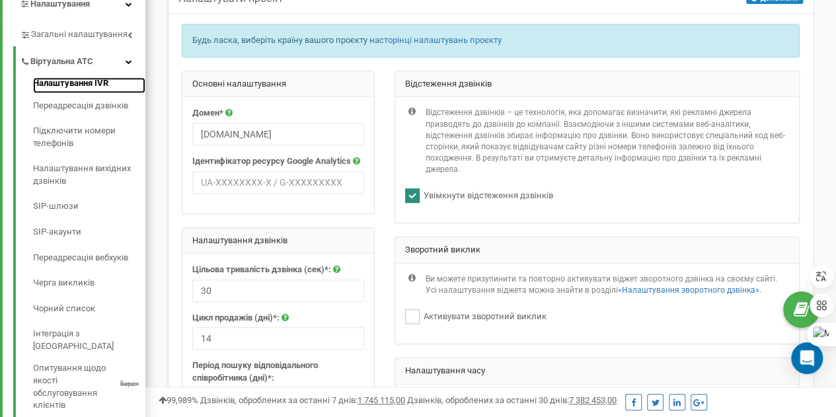
click at [77, 85] on font "Налаштування IVR" at bounding box center [70, 83] width 75 height 10
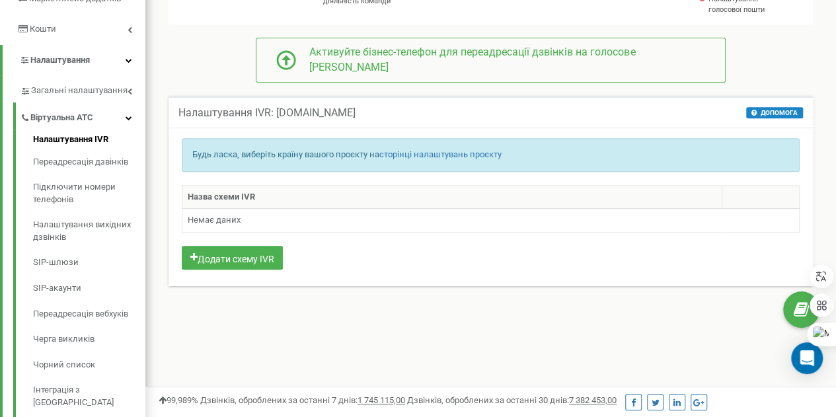
scroll to position [250, 0]
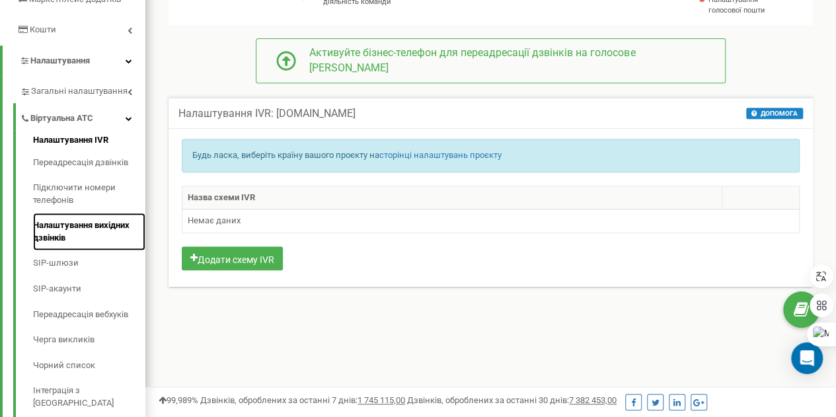
click at [80, 228] on font "Налаштування вихідних дзвінків" at bounding box center [81, 231] width 97 height 22
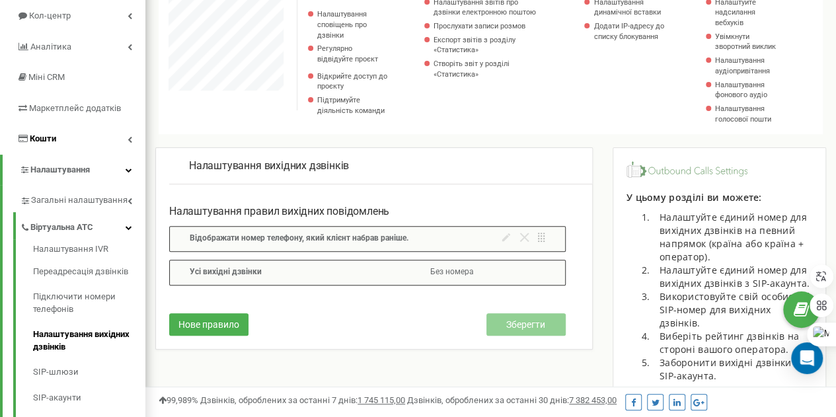
scroll to position [151, 0]
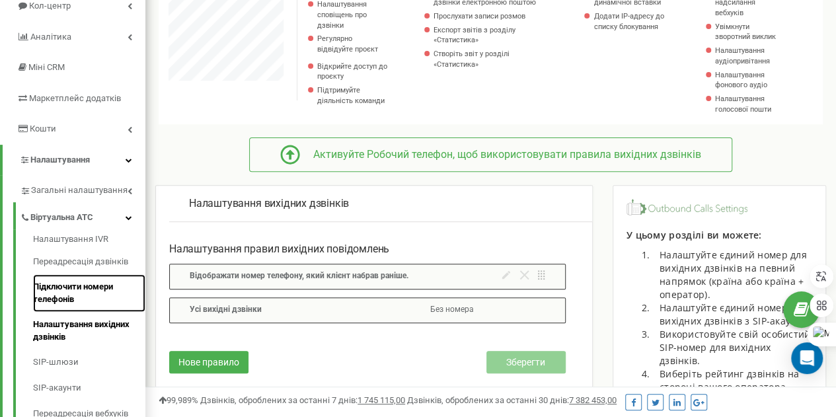
click at [89, 290] on font "Підключити номери телефонів" at bounding box center [73, 293] width 80 height 22
click at [74, 289] on font "Підключити номери телефонів" at bounding box center [73, 293] width 80 height 22
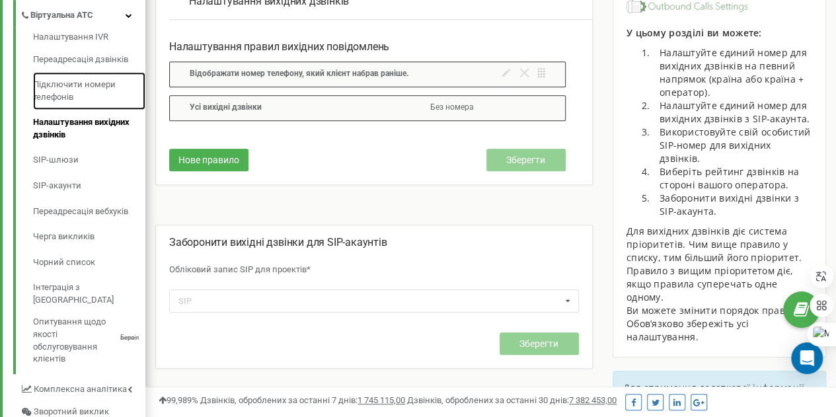
scroll to position [364, 0]
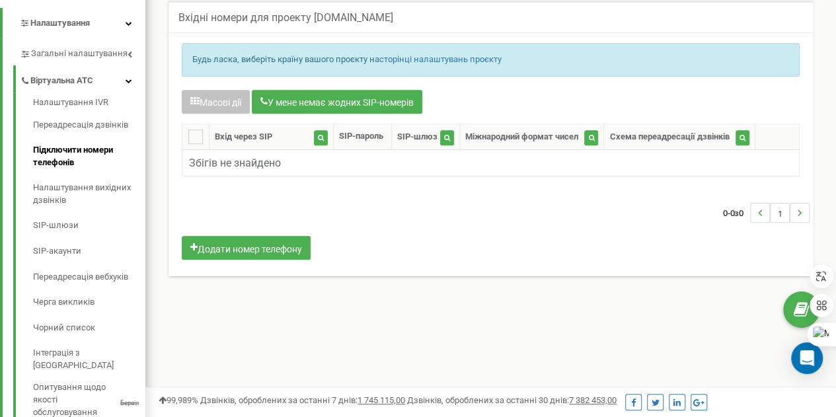
scroll to position [290, 0]
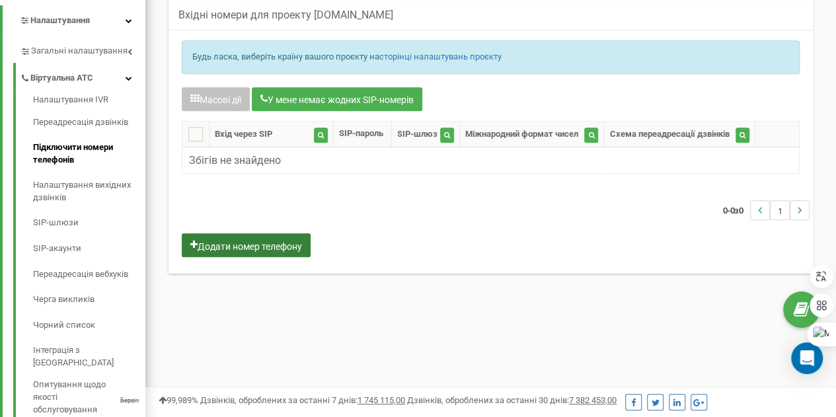
click at [266, 251] on font "Додати номер телефону" at bounding box center [250, 246] width 104 height 11
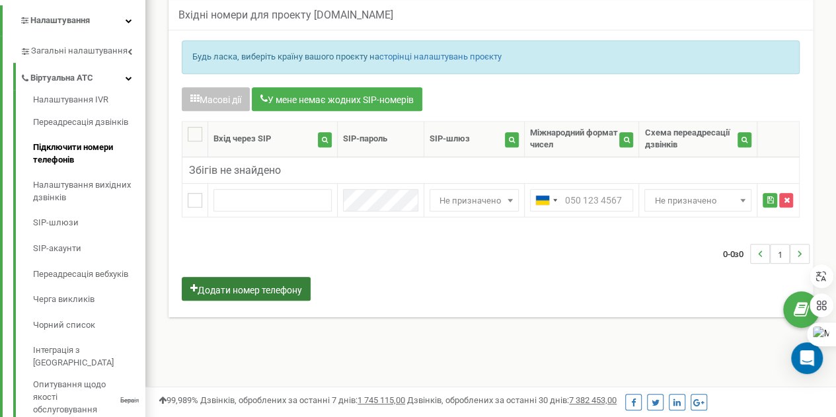
click at [244, 295] on font "Додати номер телефону" at bounding box center [250, 289] width 104 height 11
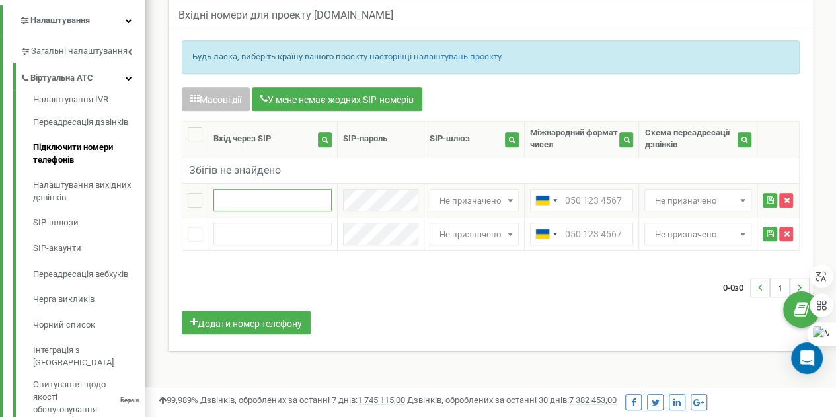
click at [245, 212] on input "text" at bounding box center [273, 200] width 118 height 22
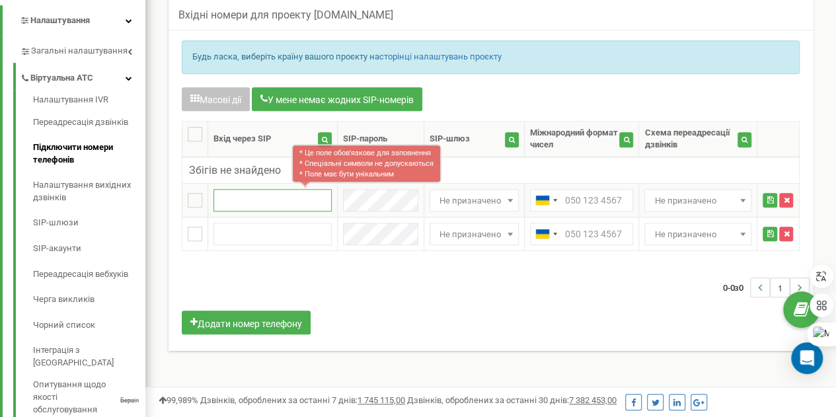
click at [251, 212] on input "text" at bounding box center [273, 200] width 118 height 22
paste input "[PHONE_NUMBER]"
type input "[PHONE_NUMBER]"
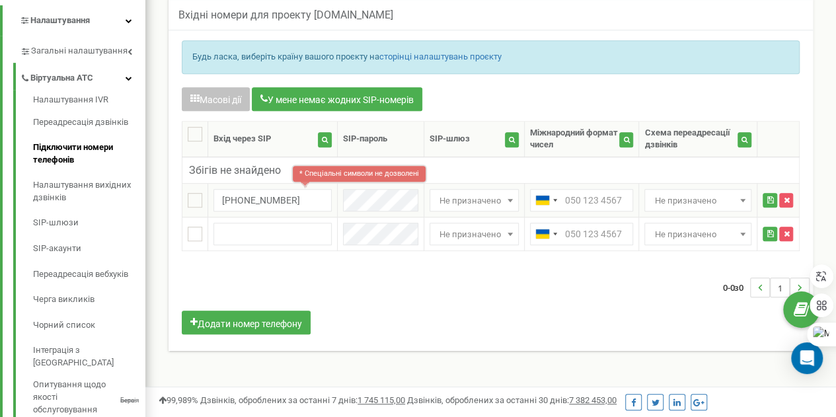
click at [475, 206] on font "Не призначено" at bounding box center [470, 201] width 61 height 10
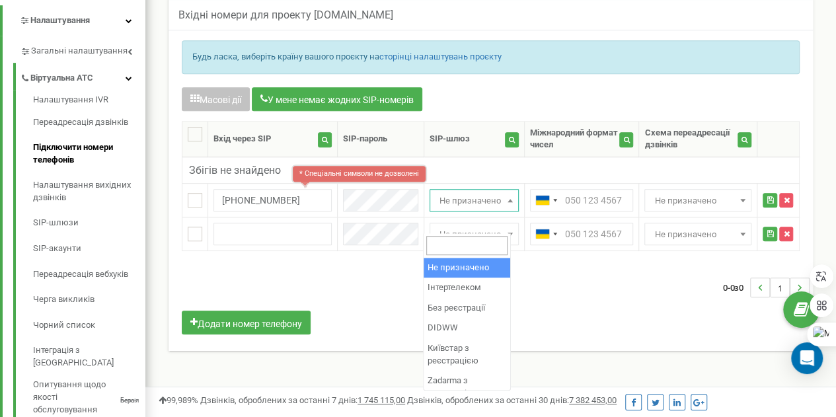
click at [454, 243] on input "search" at bounding box center [466, 245] width 81 height 19
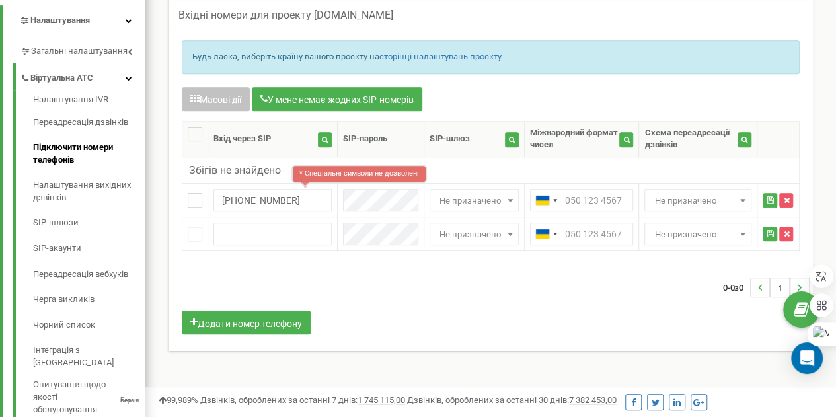
drag, startPoint x: 313, startPoint y: 38, endPoint x: 383, endPoint y: 40, distance: 70.1
click at [383, 21] on font "Вхідні номери для проекту [DOMAIN_NAME]" at bounding box center [285, 15] width 215 height 13
click at [448, 206] on font "Не призначено" at bounding box center [470, 201] width 61 height 10
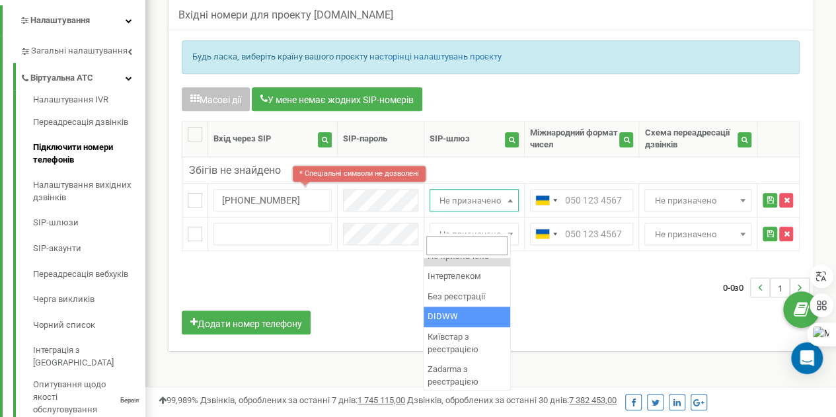
scroll to position [4, 0]
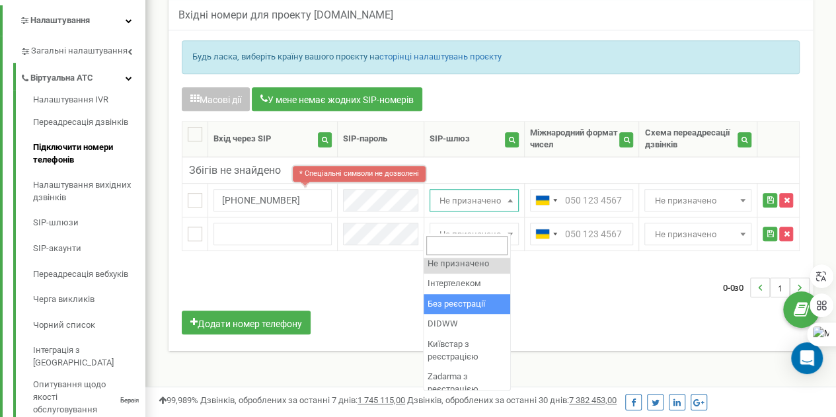
select select "2"
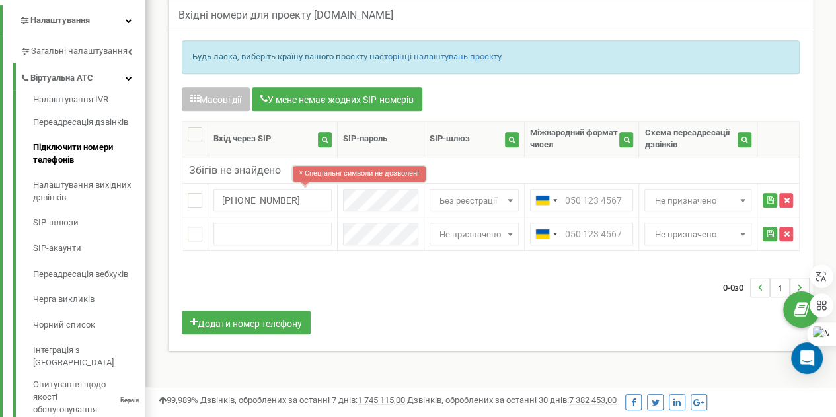
click at [324, 290] on div "0-0 з 0 1" at bounding box center [491, 287] width 638 height 46
click at [520, 301] on div "0-0 з 0 1" at bounding box center [491, 287] width 638 height 46
click at [299, 212] on input "+380978889911" at bounding box center [273, 200] width 118 height 22
click at [321, 178] on font "* Спеціальні символи не дозволені" at bounding box center [359, 173] width 120 height 9
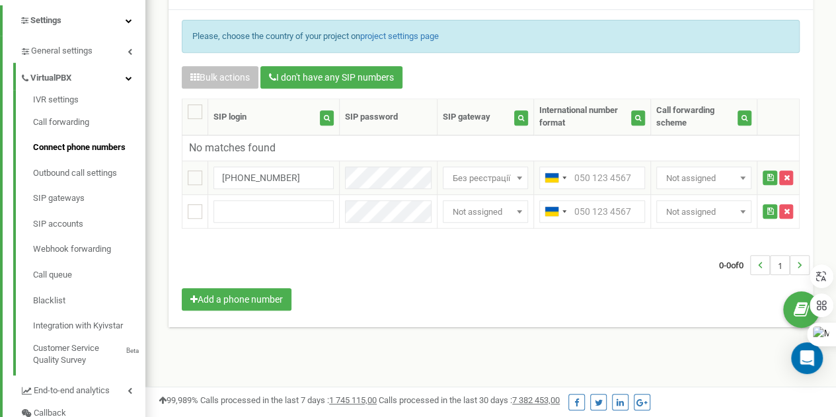
click at [464, 249] on div "0-0 of 0 1" at bounding box center [491, 265] width 638 height 46
click at [517, 176] on b at bounding box center [519, 177] width 5 height 3
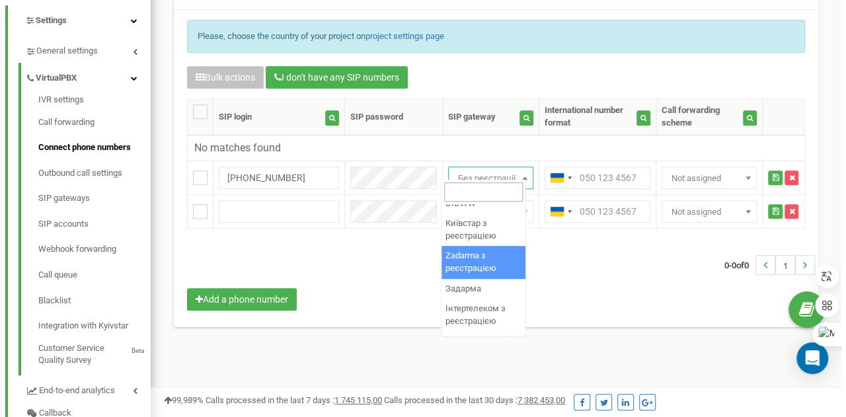
scroll to position [0, 0]
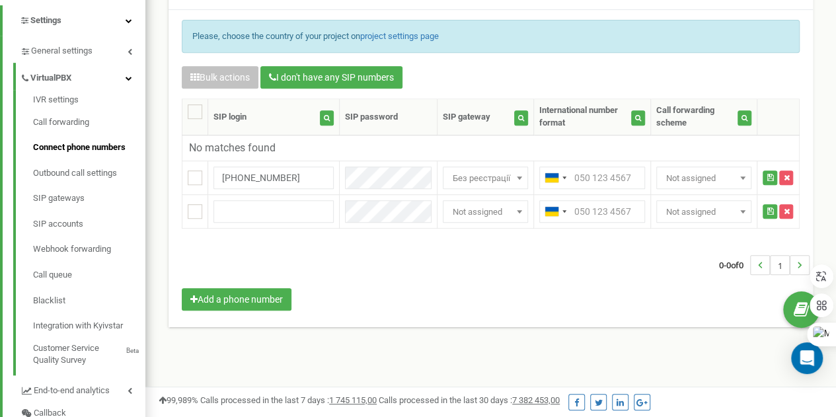
drag, startPoint x: 495, startPoint y: 251, endPoint x: 427, endPoint y: 244, distance: 68.5
click at [427, 244] on div "0-0 of 0 1" at bounding box center [491, 265] width 638 height 46
click at [517, 210] on b at bounding box center [519, 211] width 5 height 3
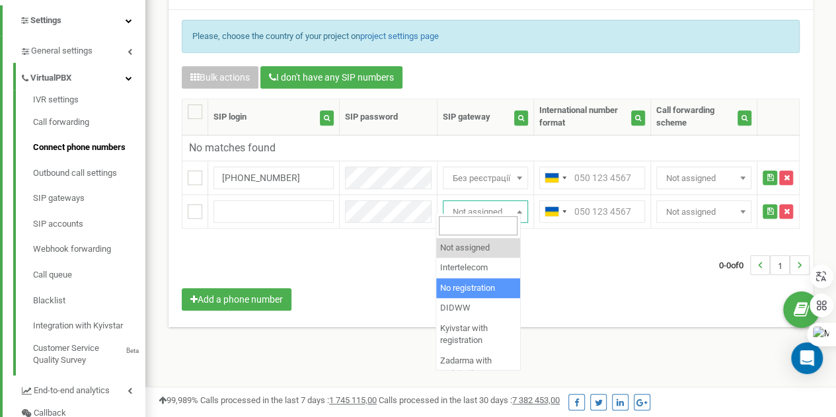
select select "2"
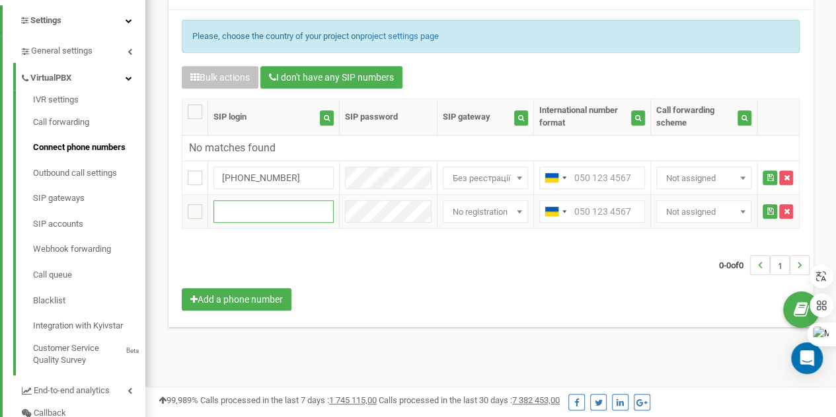
click at [249, 200] on input "text" at bounding box center [274, 211] width 120 height 22
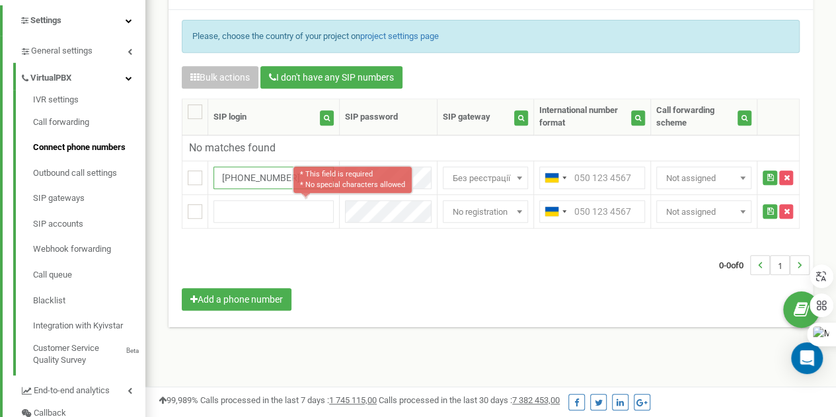
drag, startPoint x: 294, startPoint y: 166, endPoint x: 245, endPoint y: 168, distance: 49.0
click at [245, 168] on input "+380978889911" at bounding box center [274, 178] width 120 height 22
click at [342, 229] on div "Bulk actions I don't have any SIP numbers Setting Select a setting to edit Call…" at bounding box center [491, 190] width 638 height 248
click at [361, 261] on div "0-0 of 0 1" at bounding box center [491, 265] width 638 height 46
drag, startPoint x: 217, startPoint y: 168, endPoint x: 321, endPoint y: 169, distance: 103.1
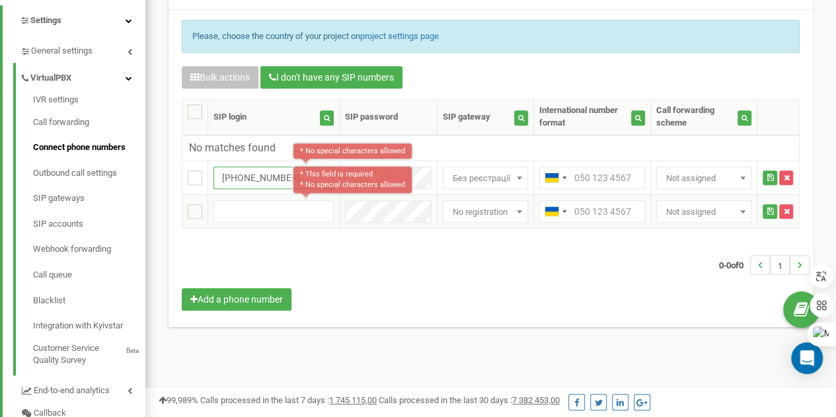
click at [321, 169] on tbody "No matches found 1 * No special characters allowed +380978889911 Not assigned I…" at bounding box center [490, 182] width 617 height 94
click at [242, 200] on input "text" at bounding box center [274, 211] width 120 height 22
paste input "+380978889911"
type input "+380978889911"
click at [340, 242] on div "0-0 of 0 1" at bounding box center [491, 265] width 638 height 46
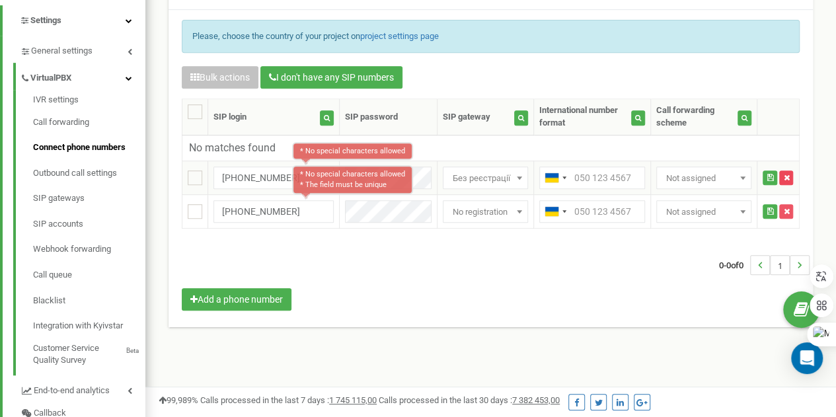
click at [789, 174] on icon "button" at bounding box center [786, 178] width 6 height 8
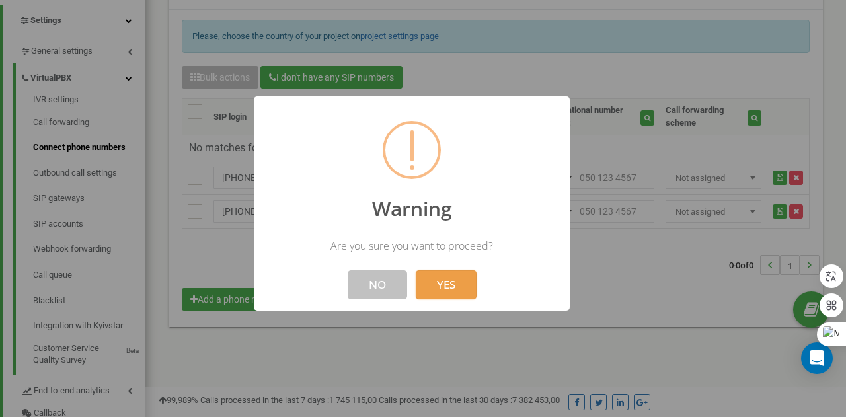
click at [435, 284] on button "YES" at bounding box center [446, 284] width 61 height 29
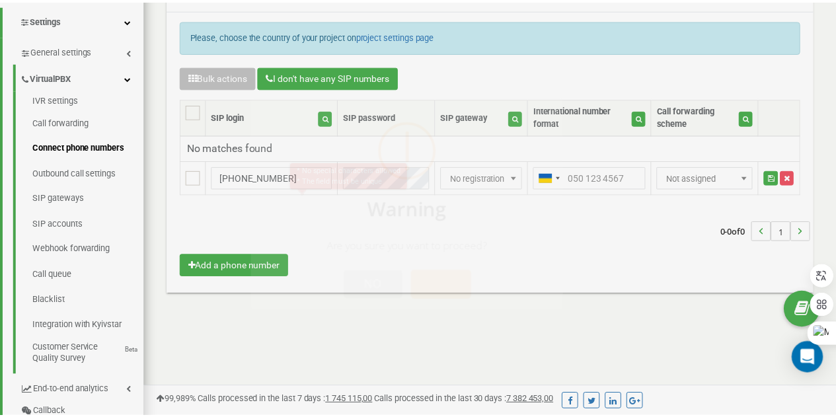
scroll to position [660255, 660358]
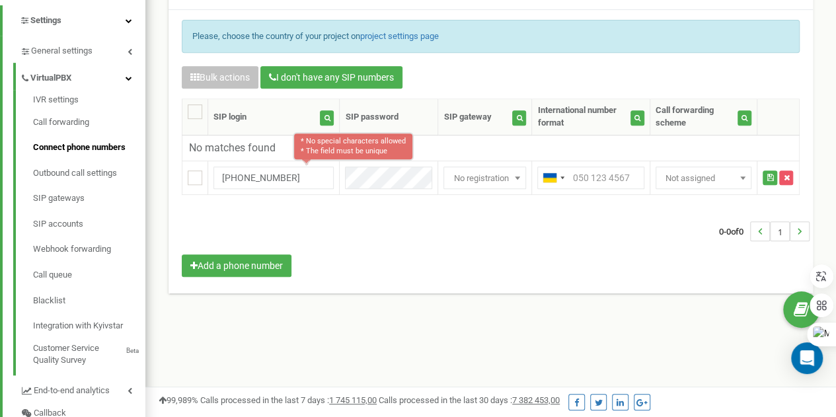
click at [399, 216] on div "0-0 of 0 1" at bounding box center [491, 231] width 638 height 46
click at [196, 171] on ins at bounding box center [195, 178] width 15 height 15
checkbox input "true"
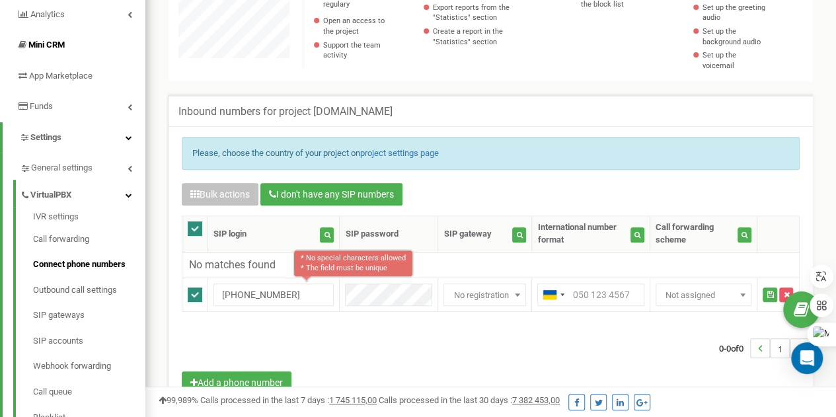
scroll to position [174, 0]
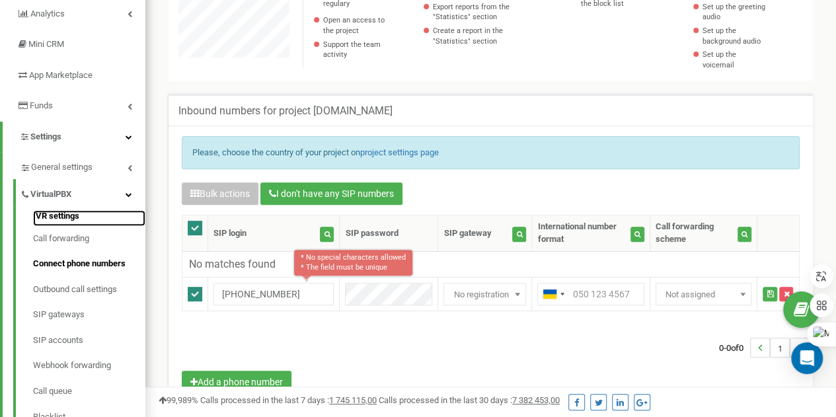
click at [58, 215] on link "IVR settings" at bounding box center [89, 218] width 112 height 16
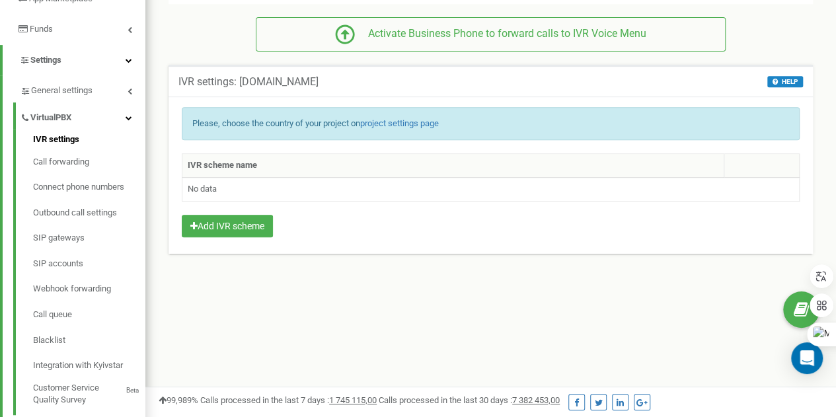
scroll to position [247, 0]
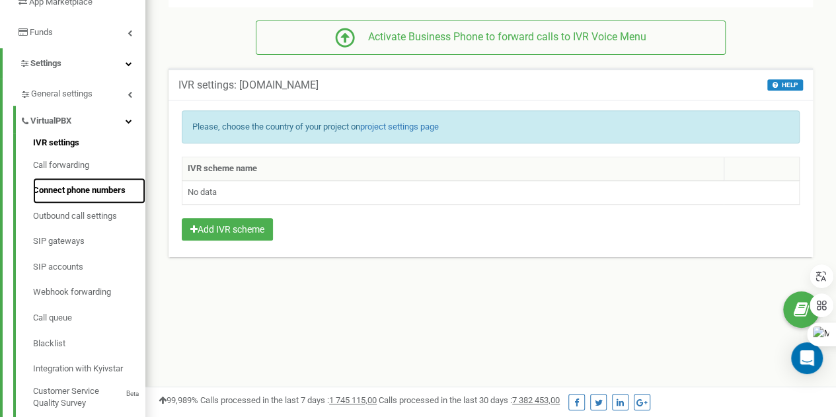
click at [92, 188] on link "Connect phone numbers" at bounding box center [89, 191] width 112 height 26
click at [82, 188] on link "Connect phone numbers" at bounding box center [89, 191] width 112 height 26
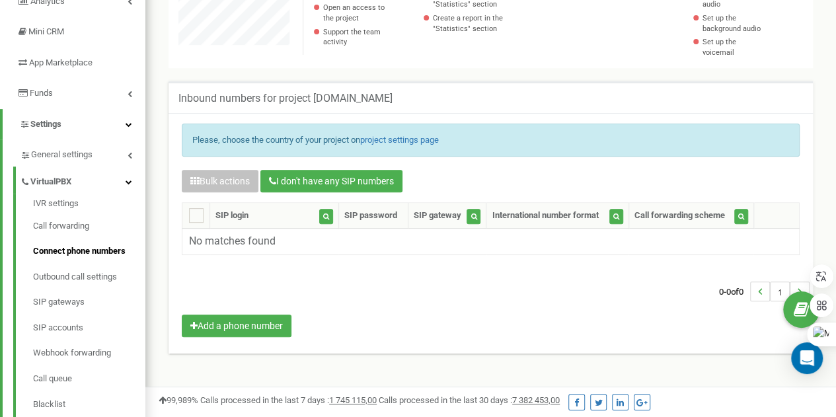
scroll to position [186, 0]
click at [236, 318] on button "Add a phone number" at bounding box center [237, 326] width 110 height 22
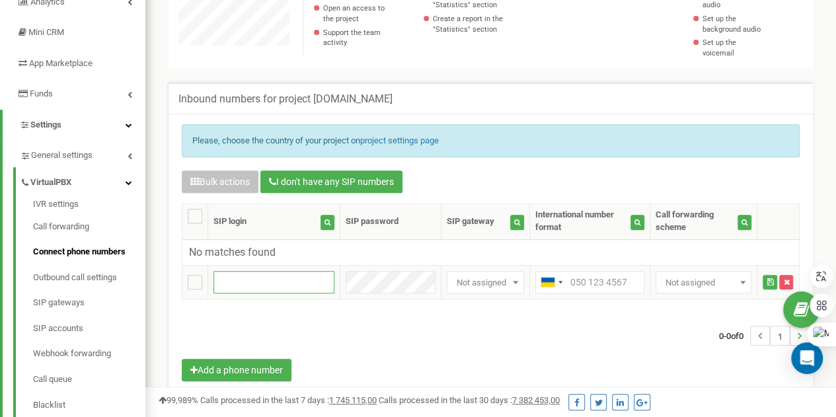
click at [272, 271] on input "text" at bounding box center [274, 282] width 121 height 22
paste input "[DOMAIN_NAME]"
type input "[DOMAIN_NAME]"
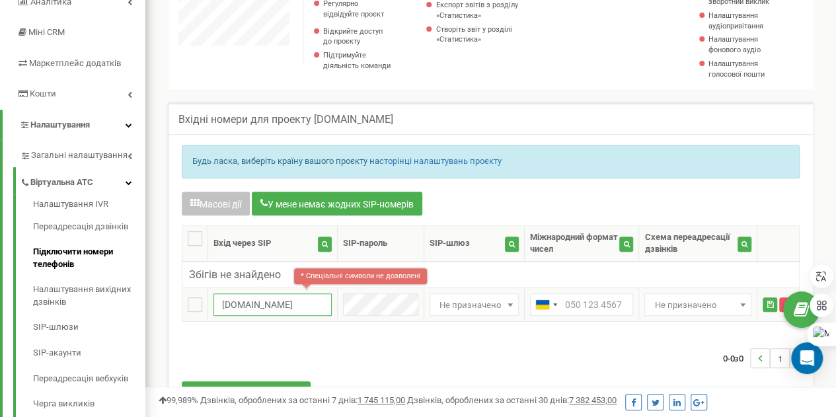
drag, startPoint x: 313, startPoint y: 326, endPoint x: 214, endPoint y: 318, distance: 99.5
click at [214, 316] on input "[DOMAIN_NAME]" at bounding box center [273, 305] width 118 height 22
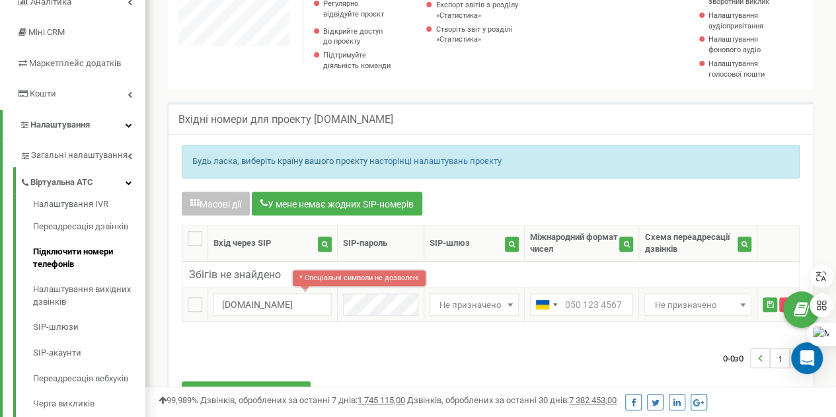
click at [504, 313] on span at bounding box center [510, 304] width 13 height 17
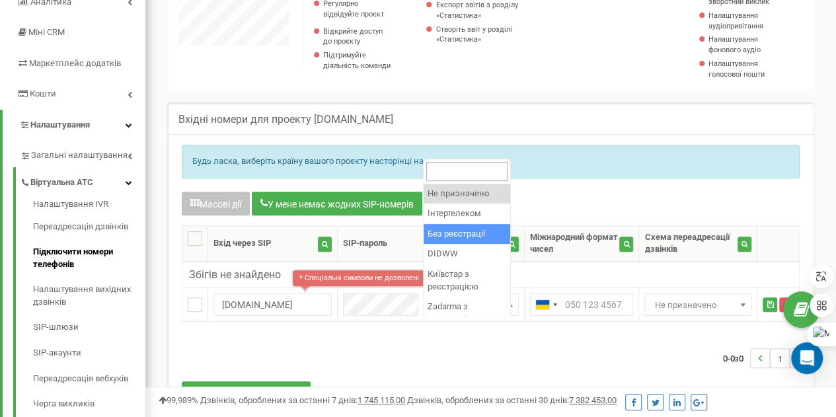
select select "2"
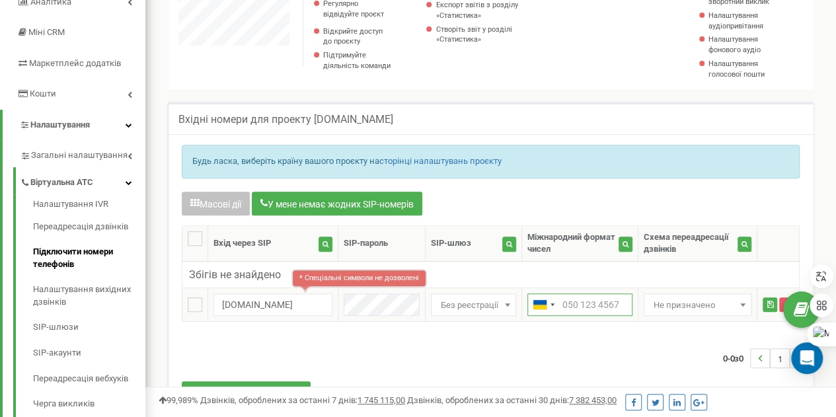
click at [559, 316] on input "text" at bounding box center [580, 305] width 105 height 22
click at [556, 316] on input "text" at bounding box center [580, 305] width 105 height 22
drag, startPoint x: 555, startPoint y: 325, endPoint x: 601, endPoint y: 323, distance: 46.3
drag, startPoint x: 601, startPoint y: 323, endPoint x: 565, endPoint y: 329, distance: 36.2
click at [565, 316] on input "text" at bounding box center [580, 305] width 105 height 22
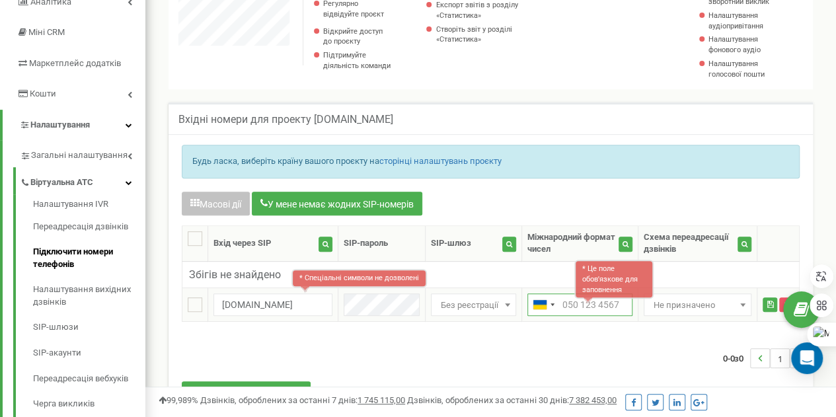
paste input "+380978889911"
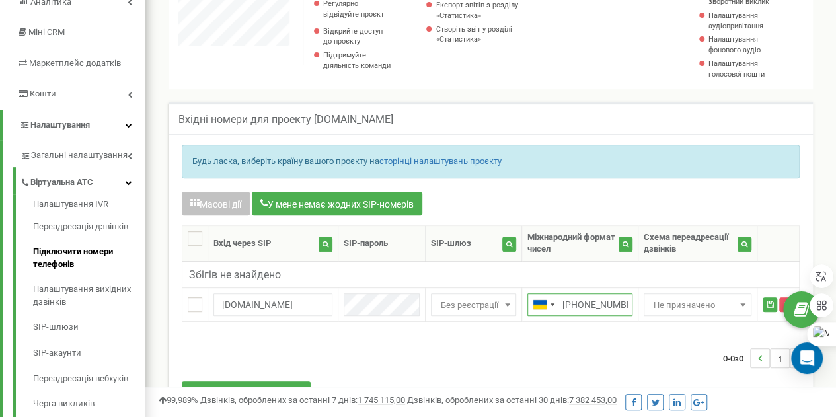
type input "+380978889911"
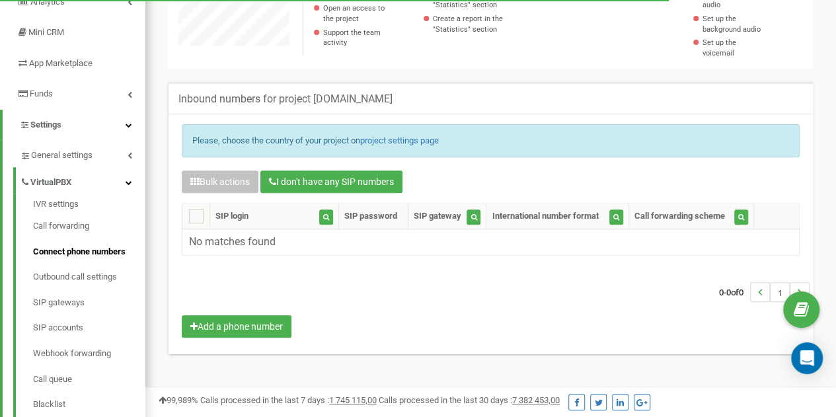
scroll to position [793, 690]
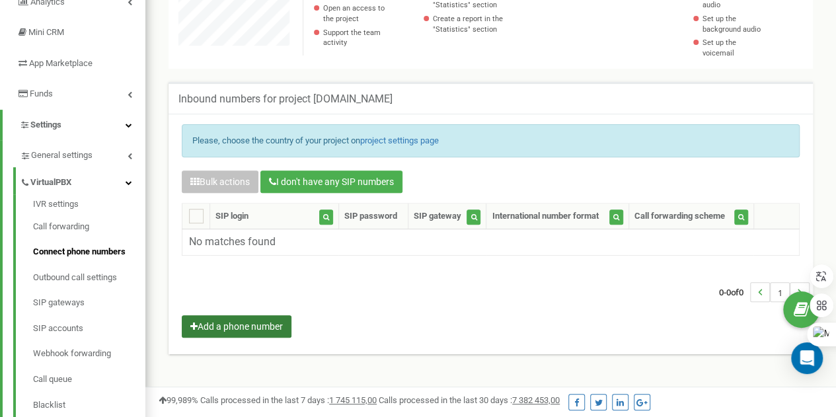
click at [242, 315] on button "Add a phone number" at bounding box center [237, 326] width 110 height 22
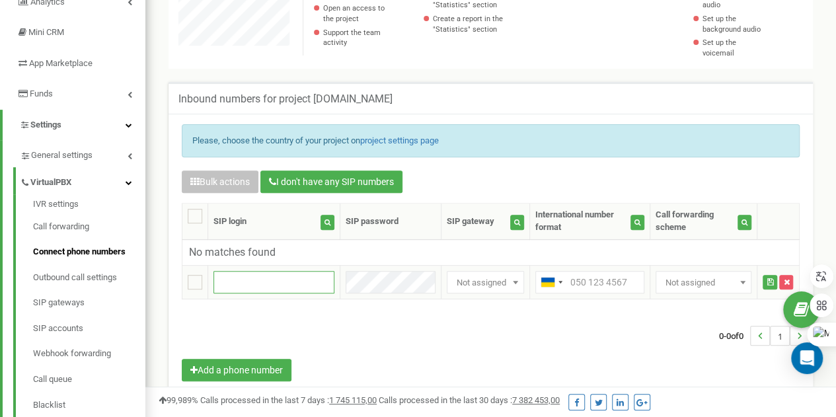
click at [236, 278] on input "text" at bounding box center [274, 282] width 121 height 22
click at [562, 274] on input "text" at bounding box center [589, 282] width 109 height 22
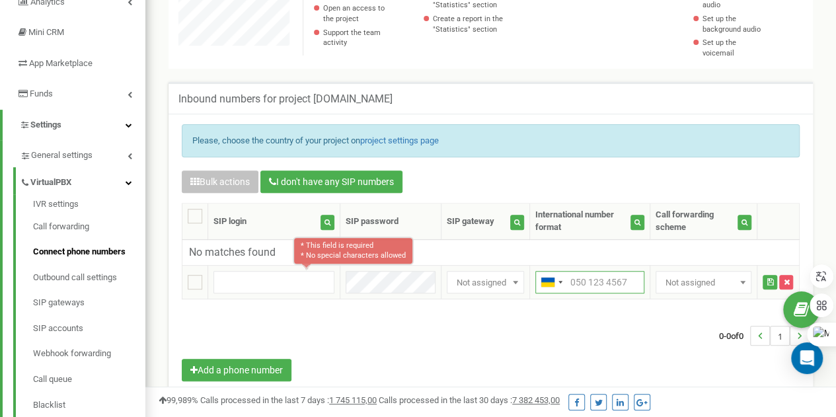
paste input "[PHONE_NUMBER]"
type input "[PHONE_NUMBER]"
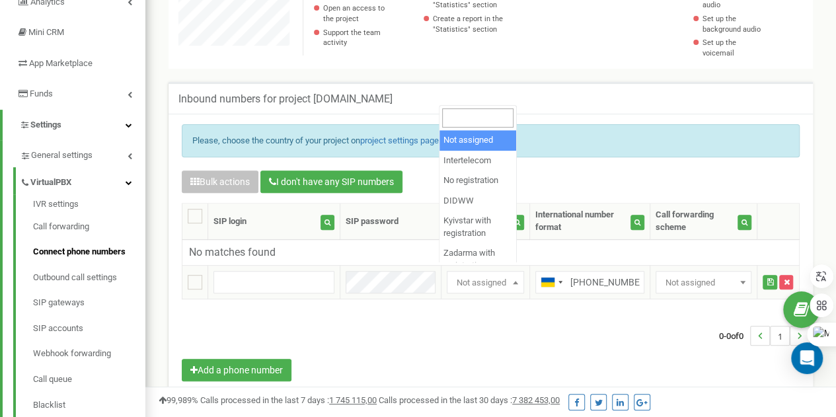
click at [509, 276] on span at bounding box center [515, 282] width 13 height 17
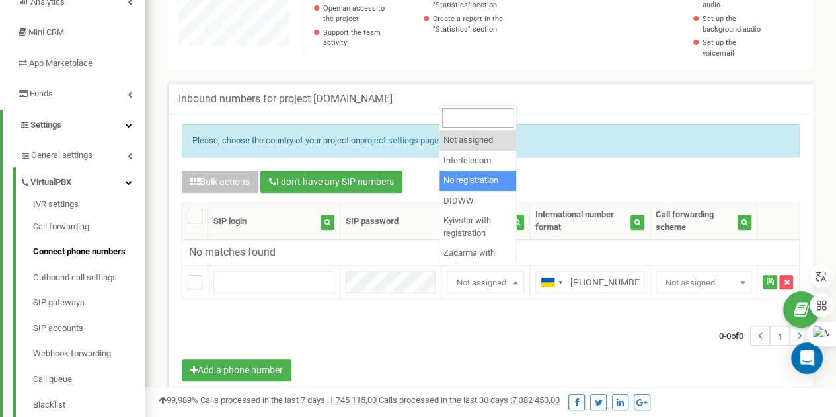
select select "2"
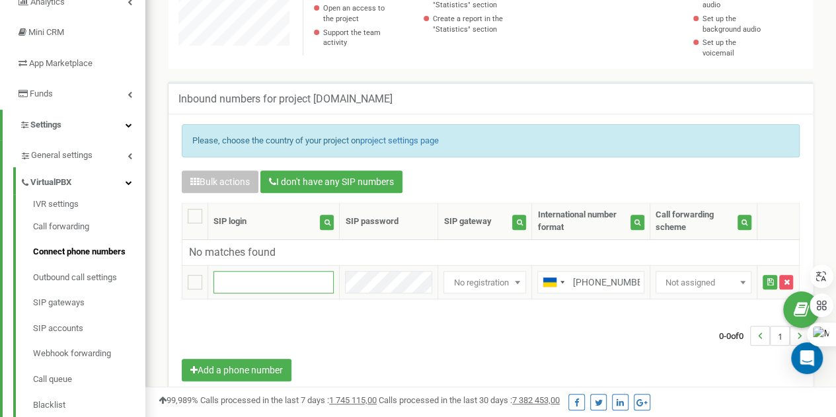
click at [267, 271] on input "text" at bounding box center [274, 282] width 120 height 22
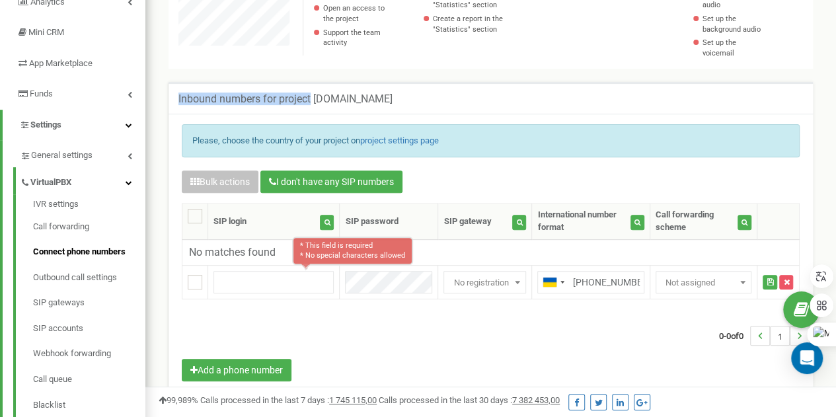
drag, startPoint x: 312, startPoint y: 91, endPoint x: 419, endPoint y: 91, distance: 107.1
click at [419, 91] on div "Inbound numbers for project tzrngstLiudmila.com" at bounding box center [491, 98] width 645 height 32
click at [428, 96] on div "Inbound numbers for project tzrngstLiudmila.com" at bounding box center [491, 98] width 645 height 32
drag, startPoint x: 423, startPoint y: 95, endPoint x: 415, endPoint y: 97, distance: 8.2
click at [415, 97] on div "Inbound numbers for project tzrngstLiudmila.com" at bounding box center [491, 98] width 645 height 32
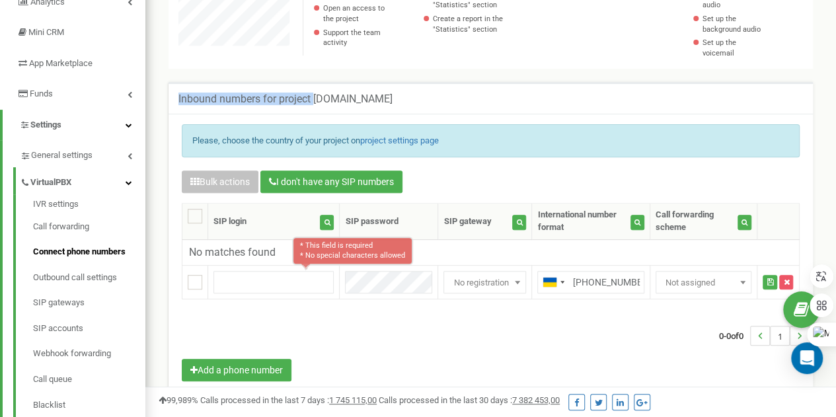
drag, startPoint x: 313, startPoint y: 89, endPoint x: 413, endPoint y: 93, distance: 99.9
click at [413, 93] on div "Inbound numbers for project tzrngstLiudmila.com" at bounding box center [491, 98] width 645 height 32
drag, startPoint x: 313, startPoint y: 89, endPoint x: 344, endPoint y: 93, distance: 31.4
click at [344, 93] on h5 "Inbound numbers for project tzrngstLiudmila.com" at bounding box center [285, 99] width 214 height 12
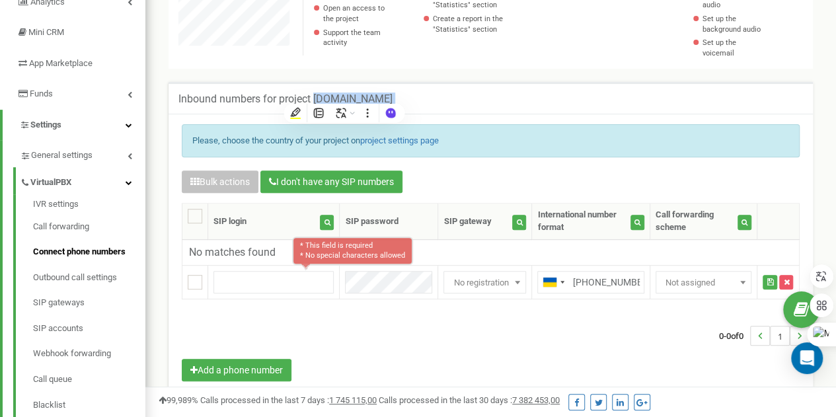
copy div "[DOMAIN_NAME]"
click at [261, 271] on input "text" at bounding box center [274, 282] width 120 height 22
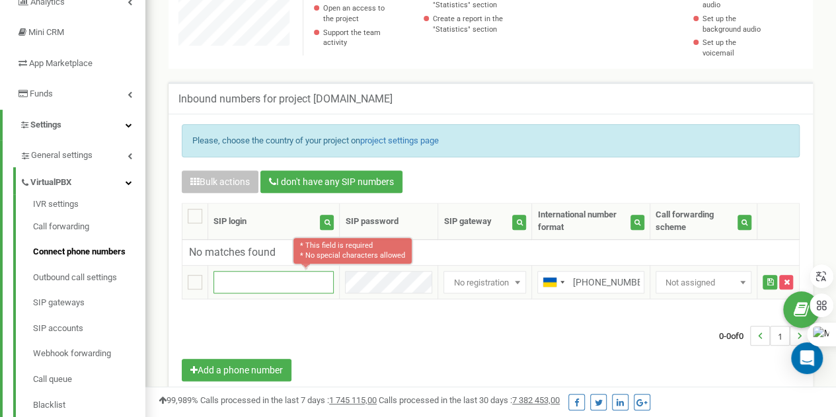
paste input "[DOMAIN_NAME]"
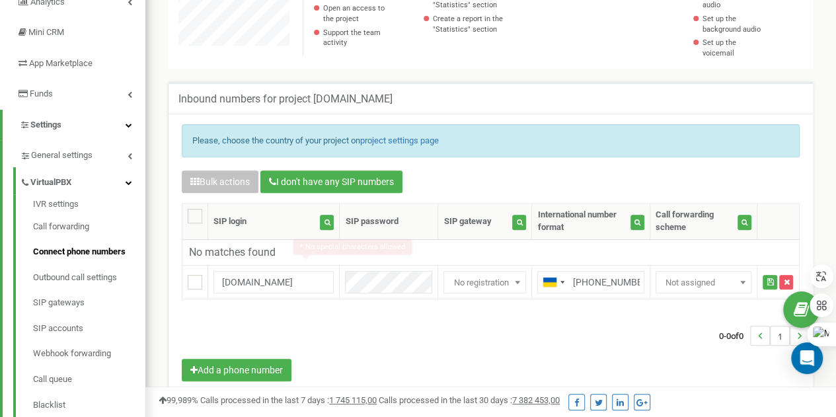
click at [374, 314] on div "0-0 of 0 1" at bounding box center [491, 336] width 638 height 46
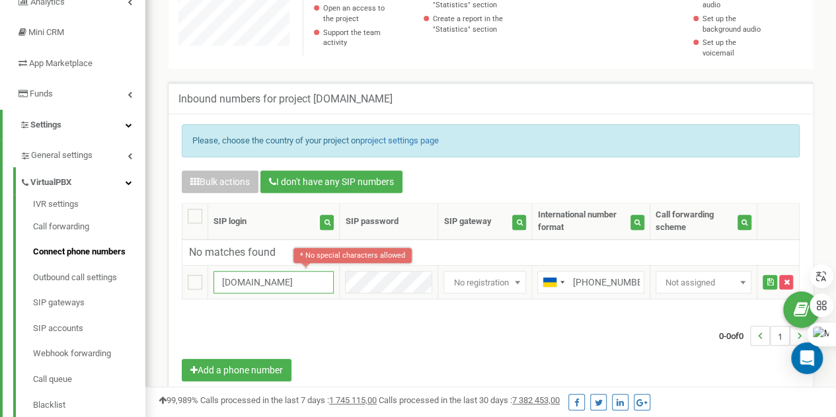
click at [315, 273] on input "[DOMAIN_NAME]" at bounding box center [274, 282] width 120 height 22
type input "tzrngstLiudmila"
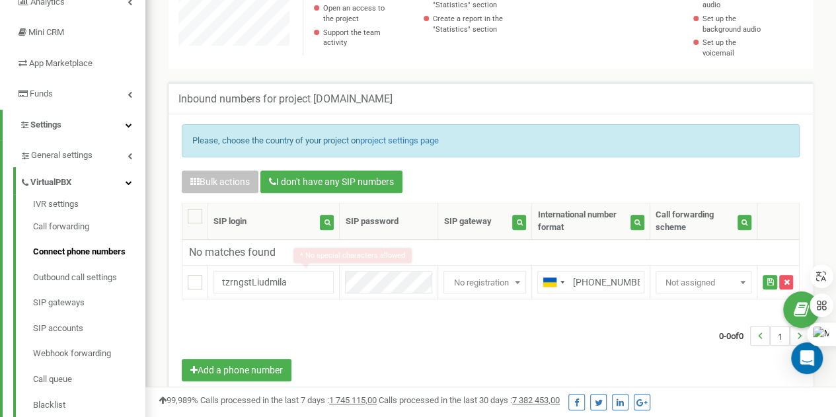
click at [373, 313] on div "0-0 of 0 1" at bounding box center [491, 336] width 638 height 46
click at [196, 275] on ins at bounding box center [195, 282] width 15 height 15
checkbox input "true"
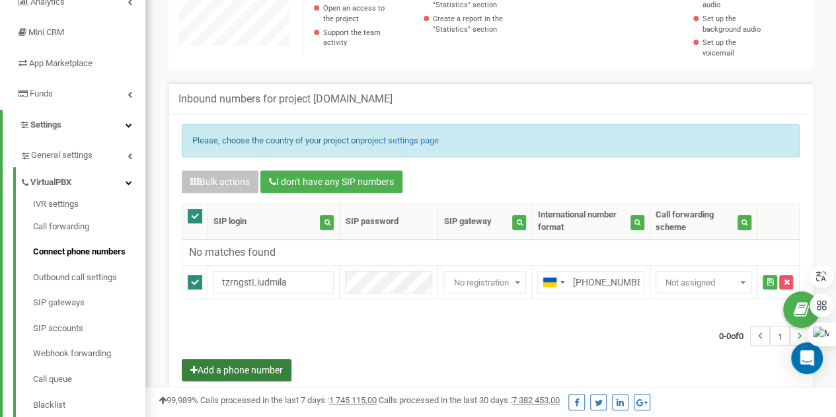
drag, startPoint x: 235, startPoint y: 359, endPoint x: 325, endPoint y: 337, distance: 91.9
click at [325, 337] on div "Bulk actions I don't have any SIP numbers Setting Select a setting to edit Call…" at bounding box center [491, 278] width 638 height 214
drag, startPoint x: 264, startPoint y: 365, endPoint x: 237, endPoint y: 360, distance: 28.3
click at [237, 360] on button "Add a phone number" at bounding box center [237, 370] width 110 height 22
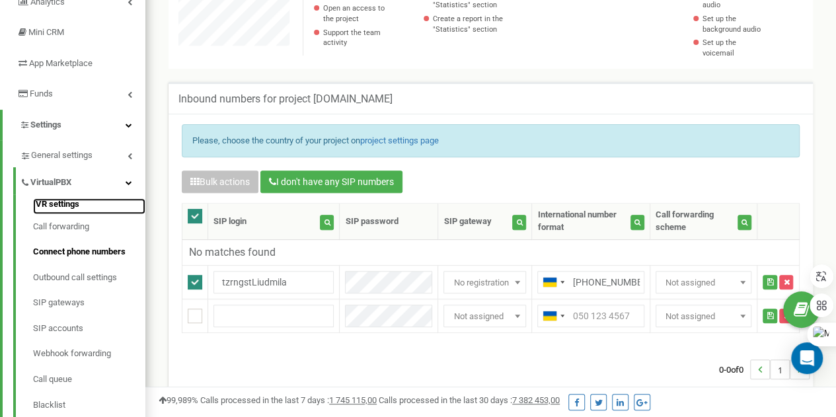
click at [63, 204] on link "IVR settings" at bounding box center [89, 206] width 112 height 16
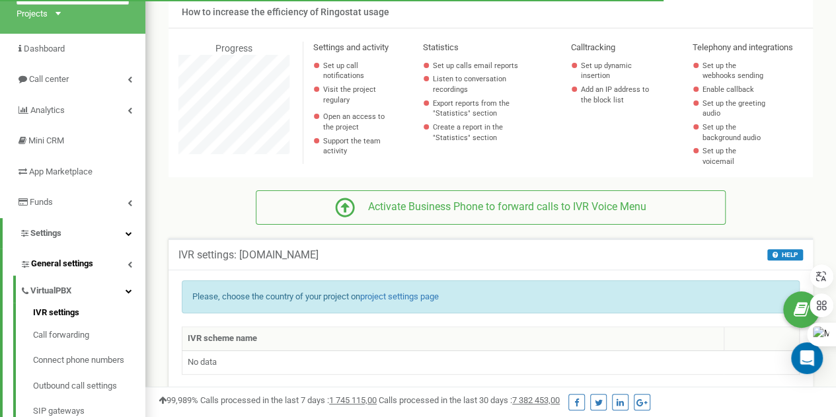
scroll to position [78, 0]
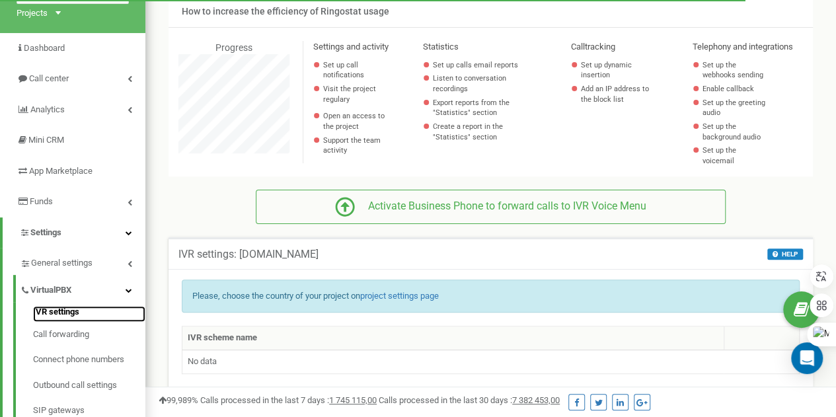
click at [69, 311] on link "IVR settings" at bounding box center [89, 314] width 112 height 16
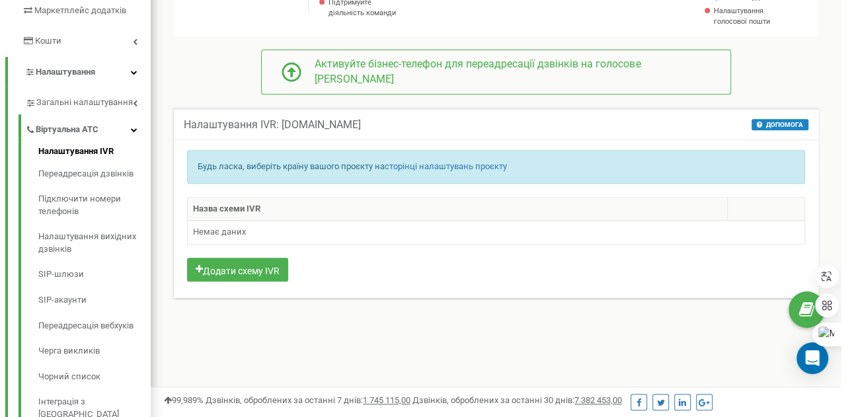
scroll to position [242, 0]
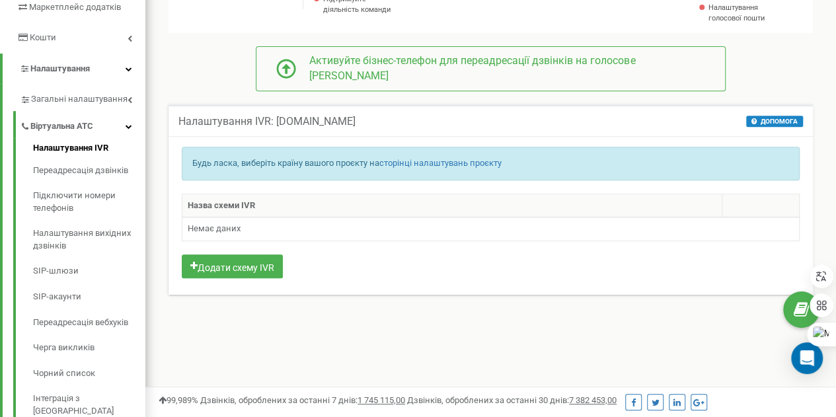
click at [216, 210] on font "Назва схеми IVR" at bounding box center [221, 205] width 67 height 10
click at [219, 234] on font "Немає даних" at bounding box center [214, 229] width 53 height 10
click at [241, 272] on font "Додати схему IVR" at bounding box center [236, 267] width 77 height 11
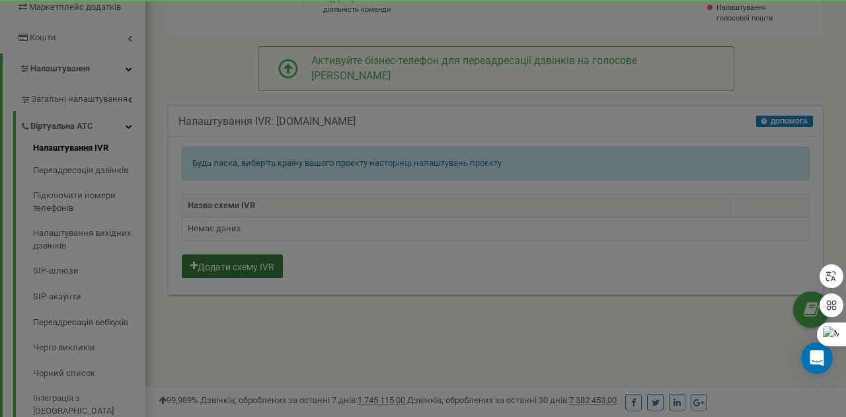
scroll to position [793, 701]
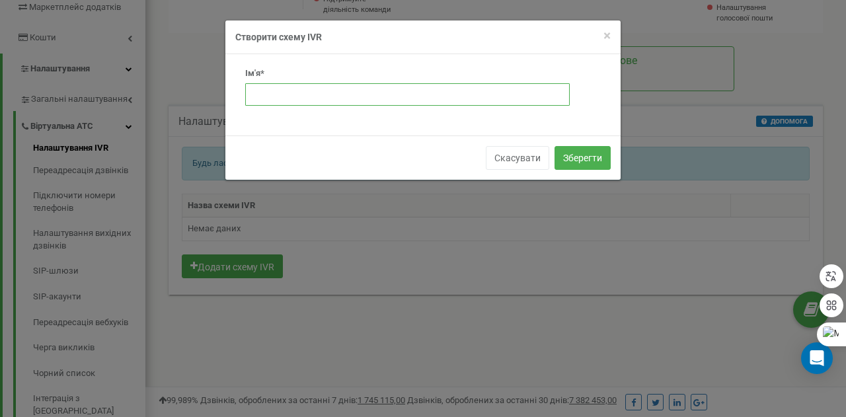
click at [275, 95] on input "text" at bounding box center [407, 94] width 325 height 22
type input "основна"
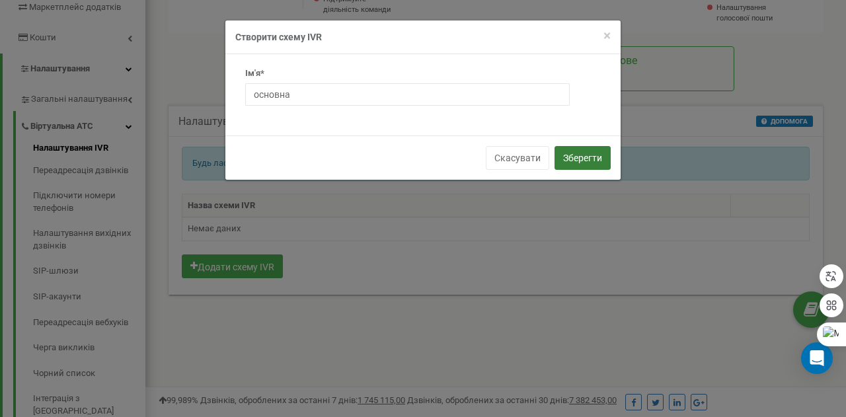
click at [580, 165] on button "Зберегти" at bounding box center [583, 158] width 56 height 24
click at [574, 157] on font "Зберегти" at bounding box center [582, 158] width 39 height 11
click at [579, 152] on font "Зберегти" at bounding box center [582, 157] width 39 height 11
click at [580, 153] on font "Зберегти" at bounding box center [582, 158] width 39 height 11
click at [578, 152] on font "Зберегти" at bounding box center [582, 157] width 39 height 11
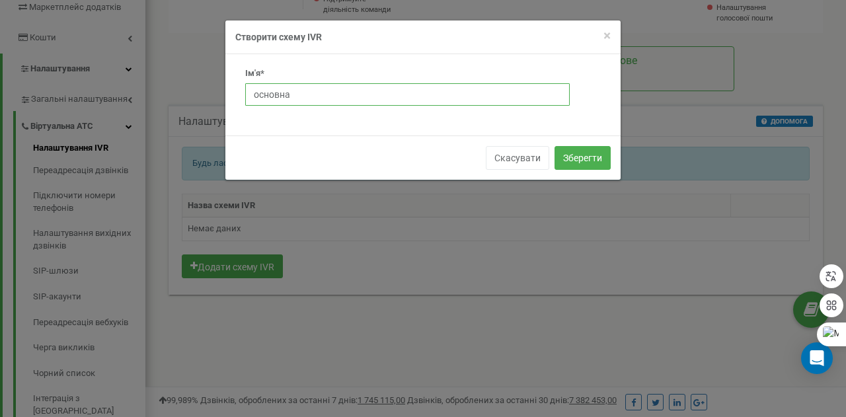
click at [259, 95] on input "основна" at bounding box center [407, 94] width 325 height 22
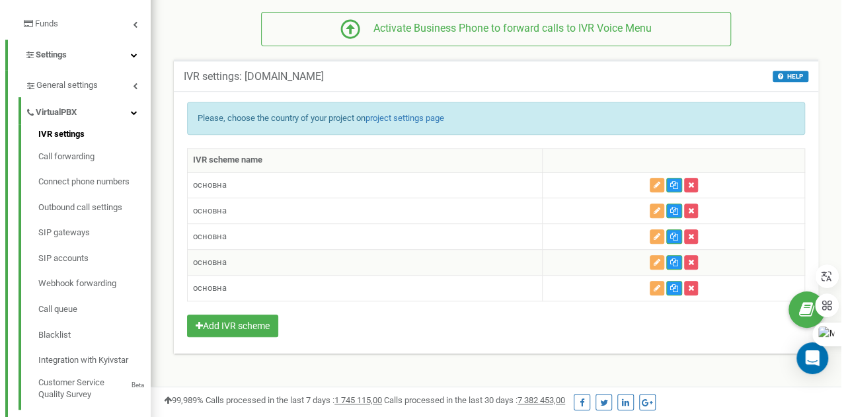
scroll to position [260, 0]
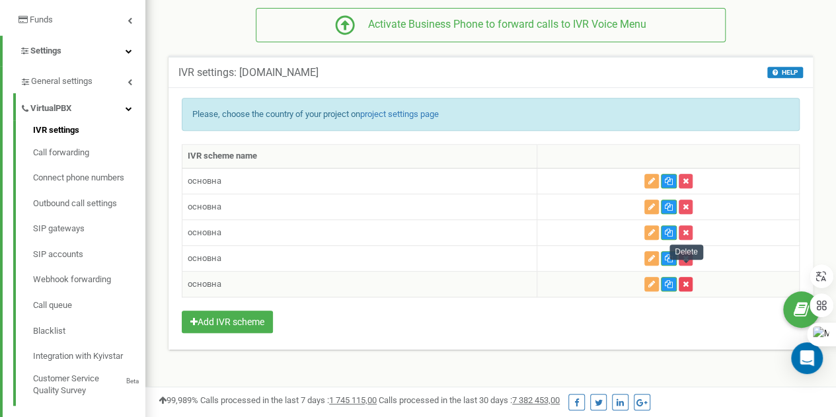
click at [689, 277] on button "button" at bounding box center [686, 284] width 14 height 15
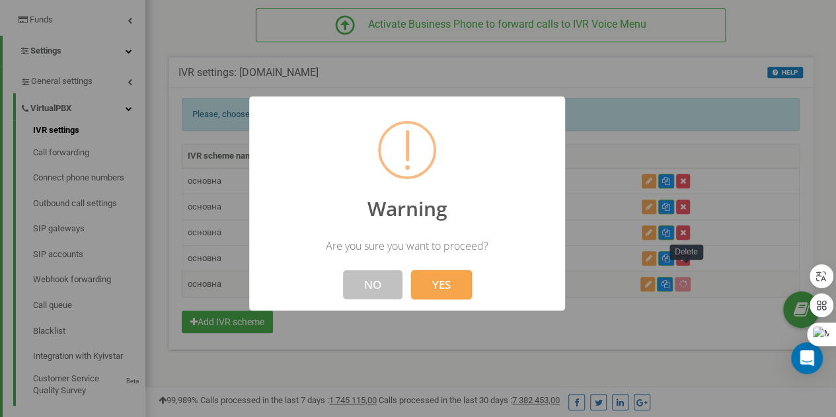
scroll to position [793, 701]
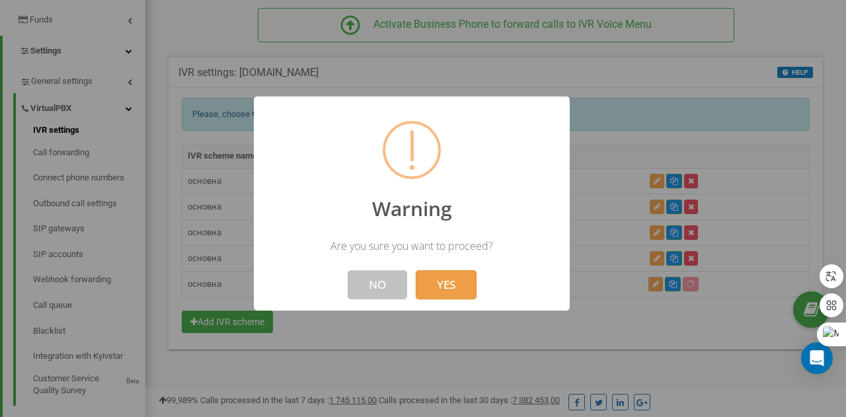
click at [432, 285] on button "YES" at bounding box center [446, 284] width 61 height 29
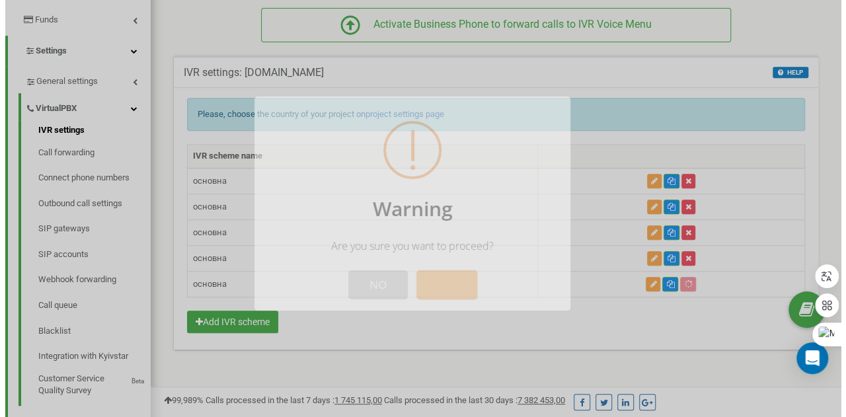
scroll to position [660255, 660358]
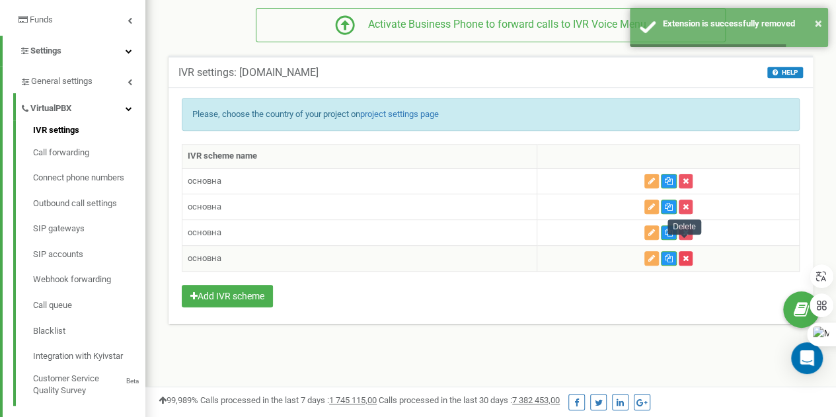
click at [686, 255] on icon "button" at bounding box center [686, 259] width 6 height 8
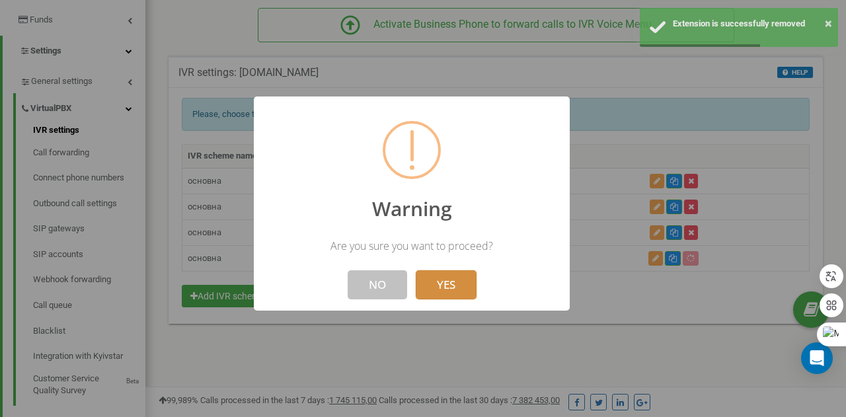
click at [461, 282] on button "YES" at bounding box center [446, 284] width 61 height 29
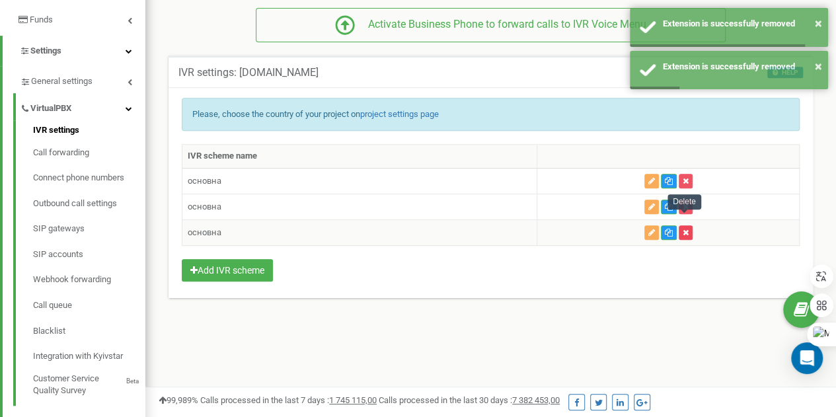
click at [687, 229] on icon "button" at bounding box center [686, 233] width 6 height 8
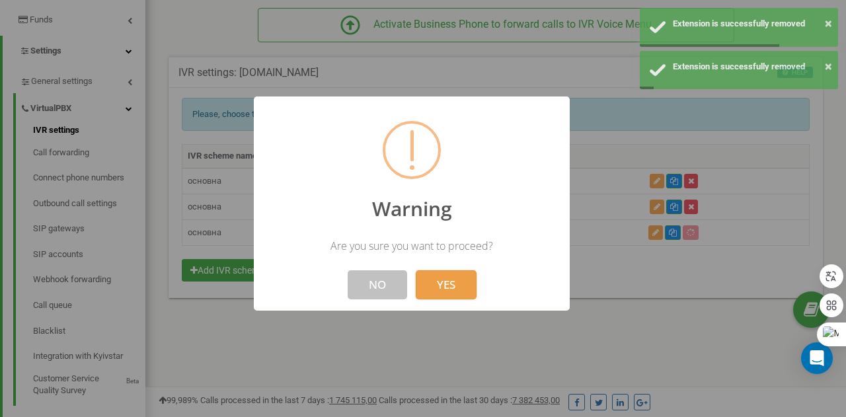
click at [448, 289] on button "YES" at bounding box center [446, 284] width 61 height 29
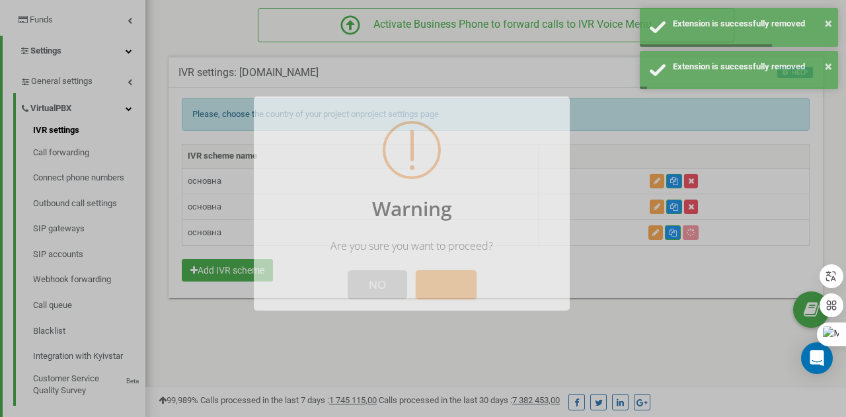
scroll to position [660255, 660358]
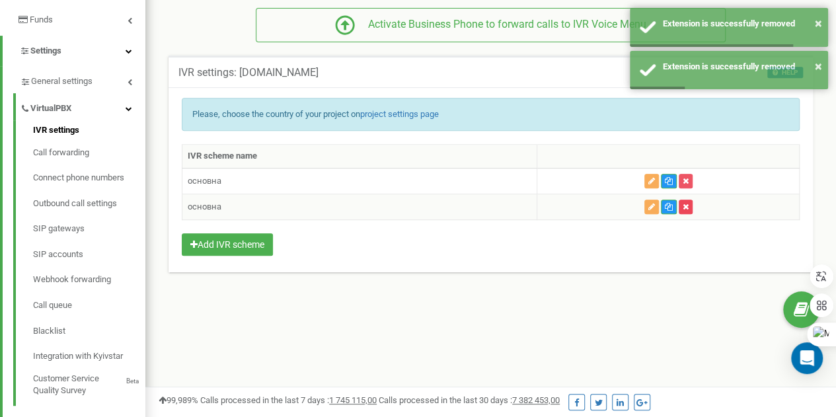
click at [685, 203] on icon "button" at bounding box center [686, 207] width 6 height 8
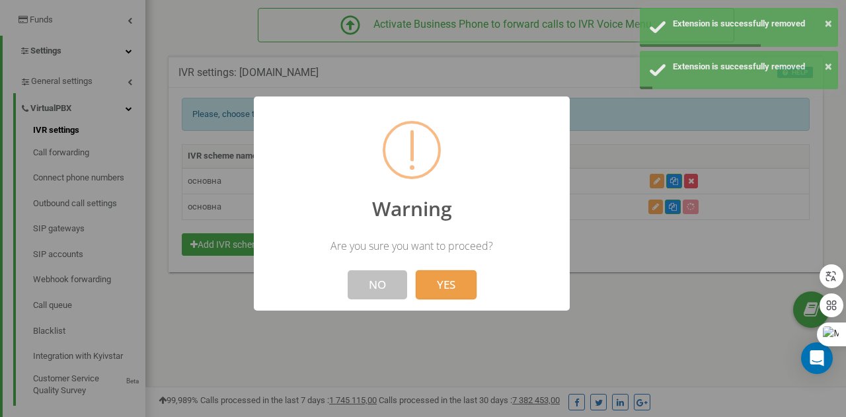
click at [452, 282] on button "YES" at bounding box center [446, 284] width 61 height 29
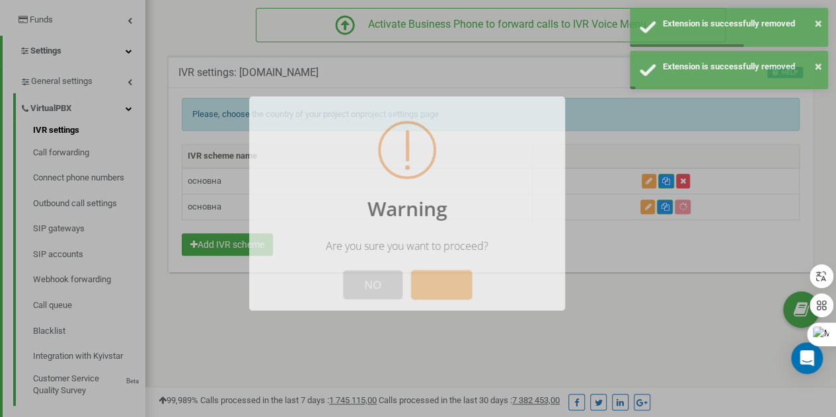
scroll to position [660255, 660358]
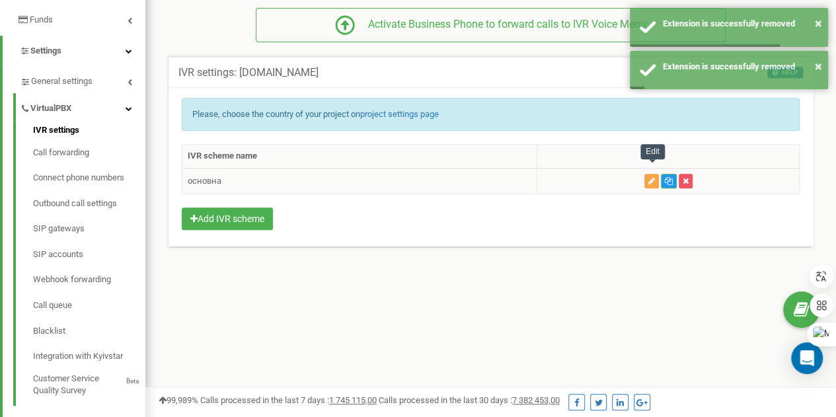
click at [650, 177] on icon "button" at bounding box center [651, 181] width 7 height 8
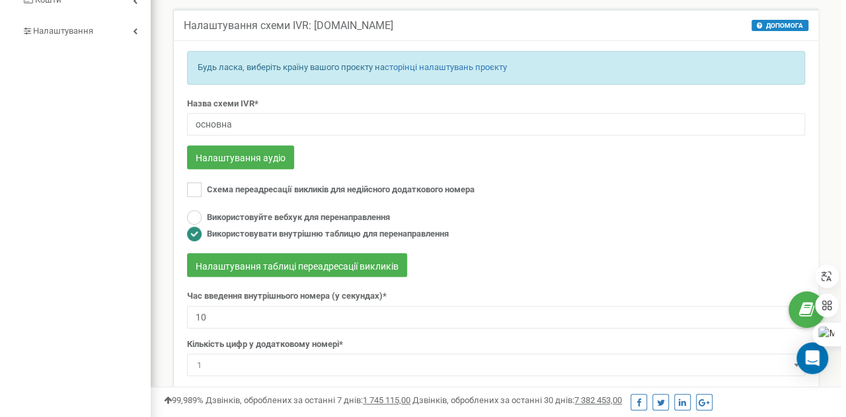
scroll to position [817, 690]
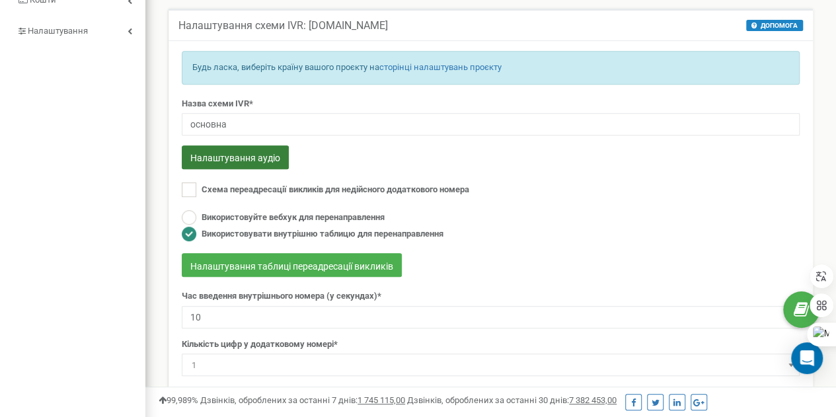
click at [258, 163] on font "Налаштування аудіо" at bounding box center [235, 158] width 90 height 11
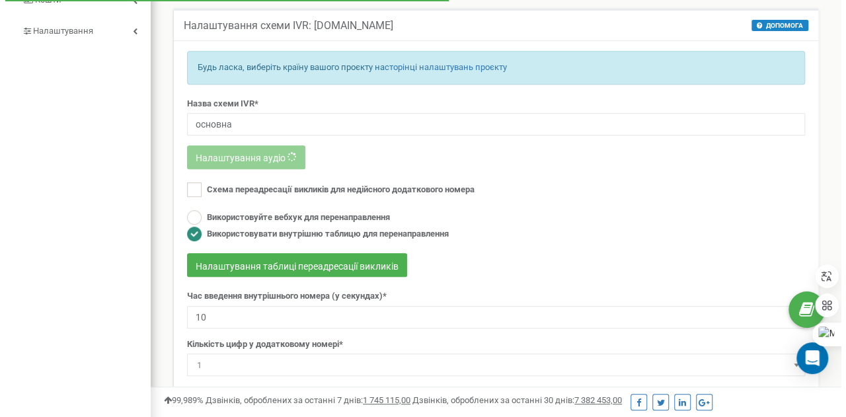
scroll to position [806, 701]
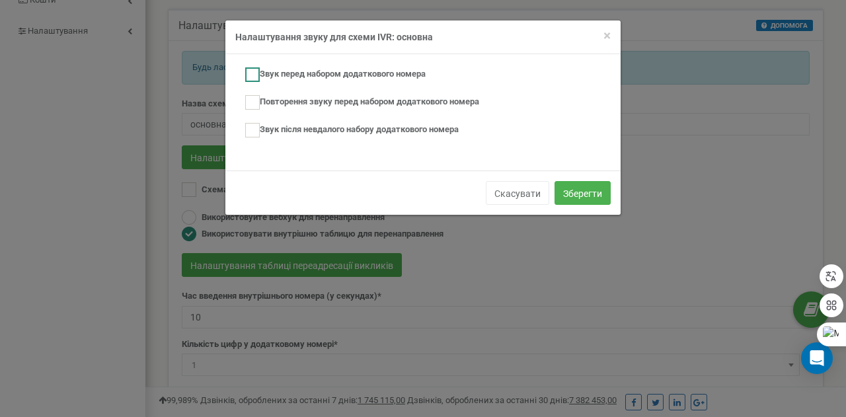
click at [255, 71] on ins at bounding box center [252, 74] width 15 height 15
checkbox input "true"
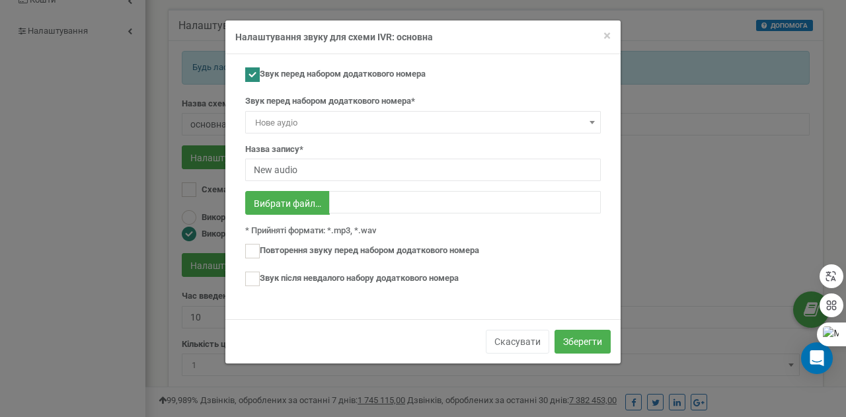
click at [584, 123] on span "Нове аудіо" at bounding box center [423, 123] width 346 height 19
